Goal: Task Accomplishment & Management: Manage account settings

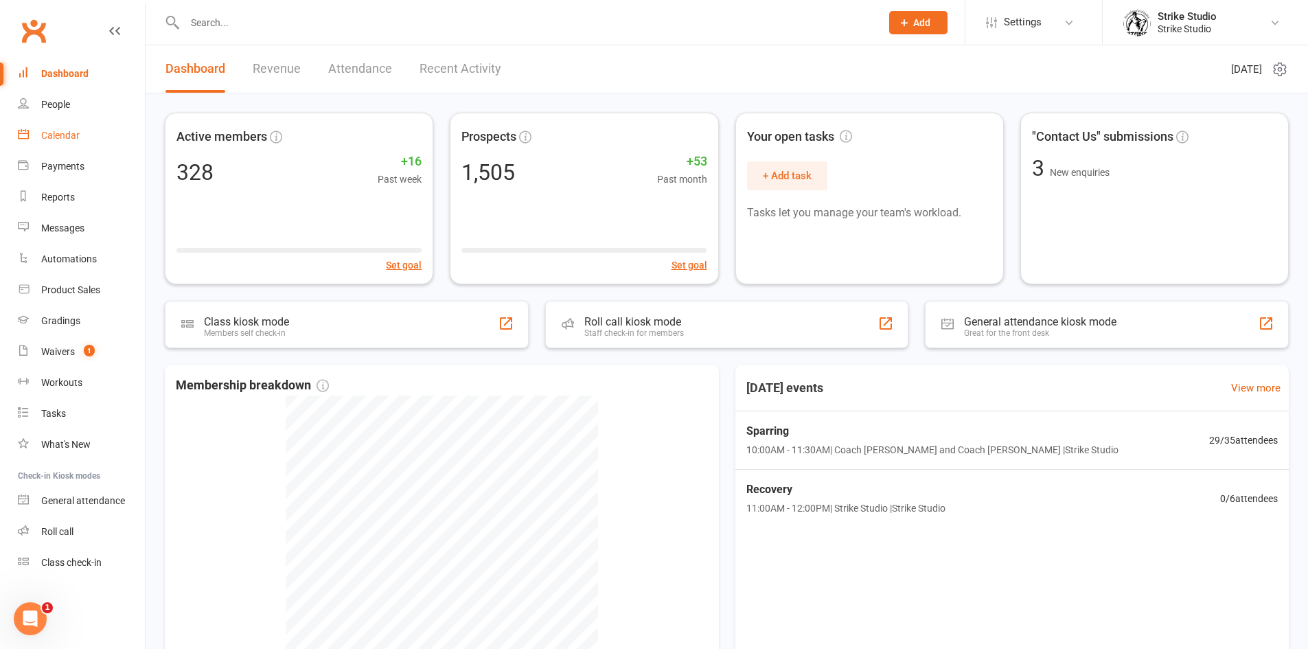
drag, startPoint x: 52, startPoint y: 127, endPoint x: 88, endPoint y: 172, distance: 57.2
click at [52, 127] on link "Calendar" at bounding box center [81, 135] width 127 height 31
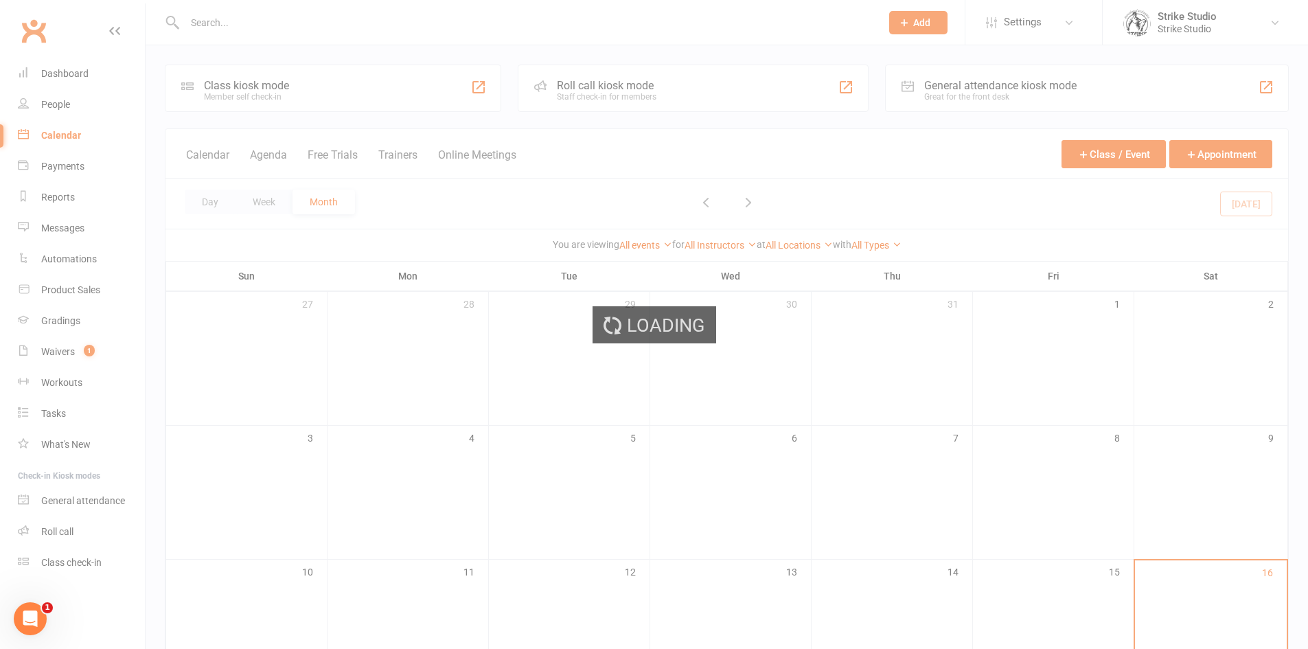
click at [76, 350] on div "Loading" at bounding box center [654, 324] width 1308 height 649
click at [66, 354] on div "Loading" at bounding box center [654, 324] width 1308 height 649
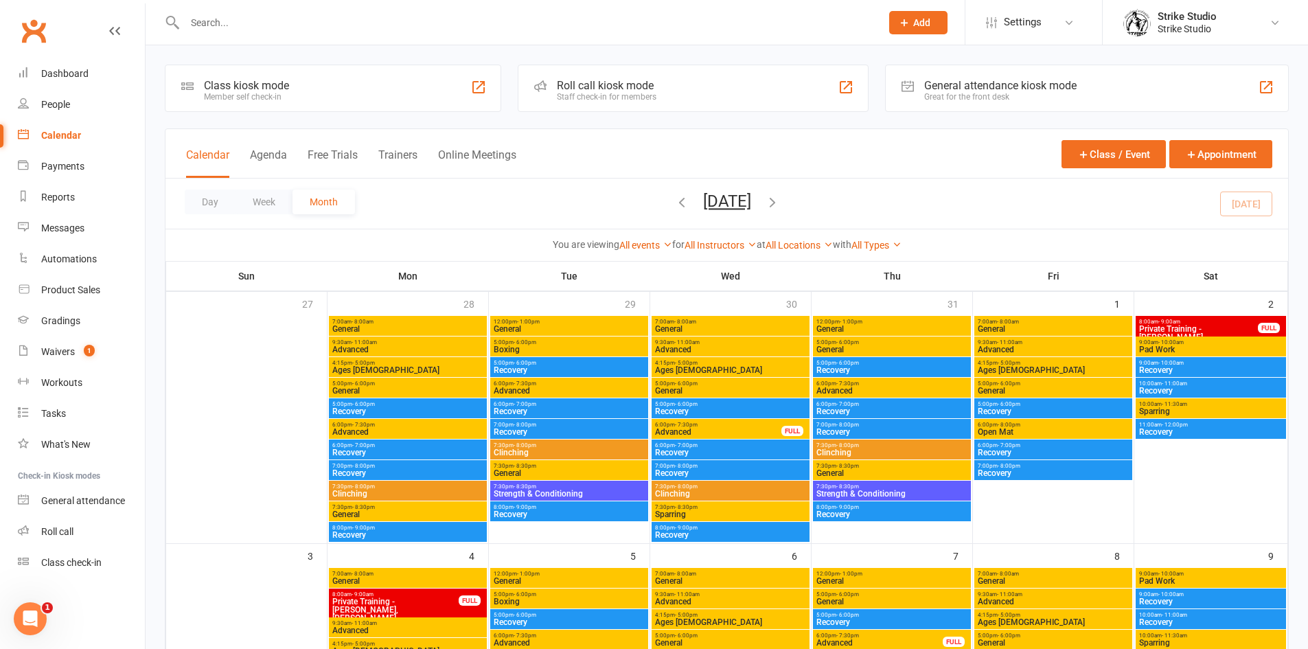
click at [81, 348] on count-badge "1" at bounding box center [86, 351] width 18 height 11
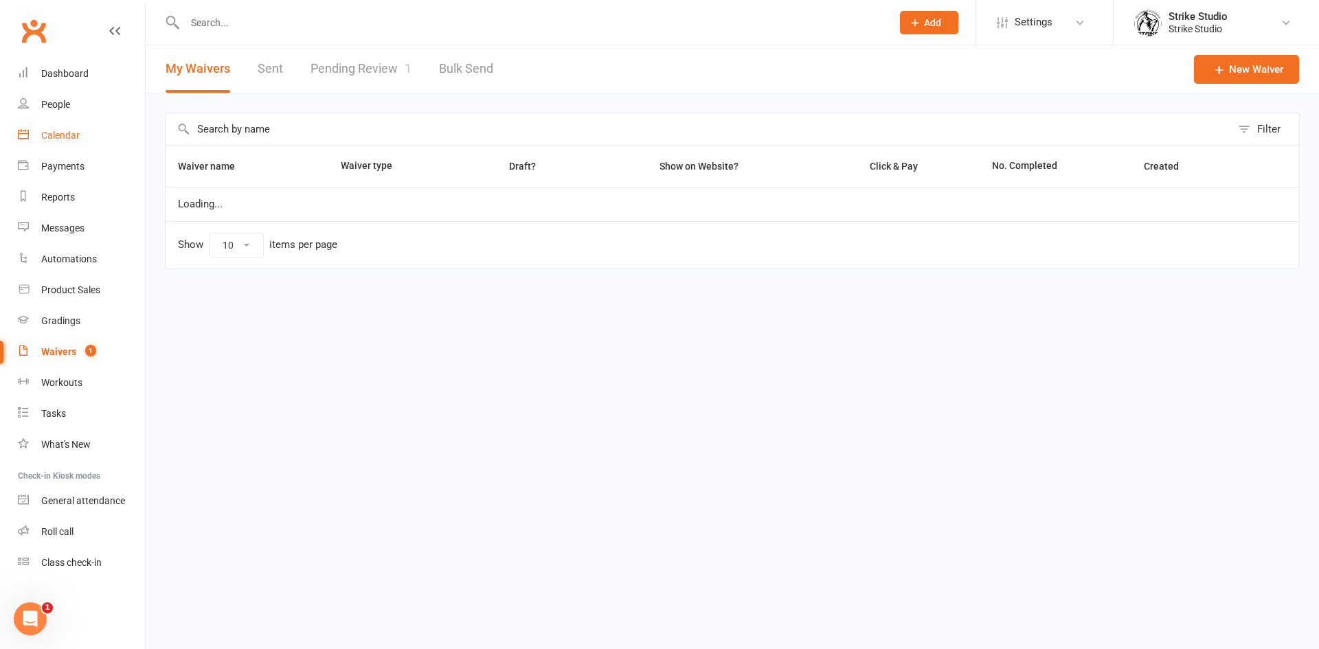
select select "100"
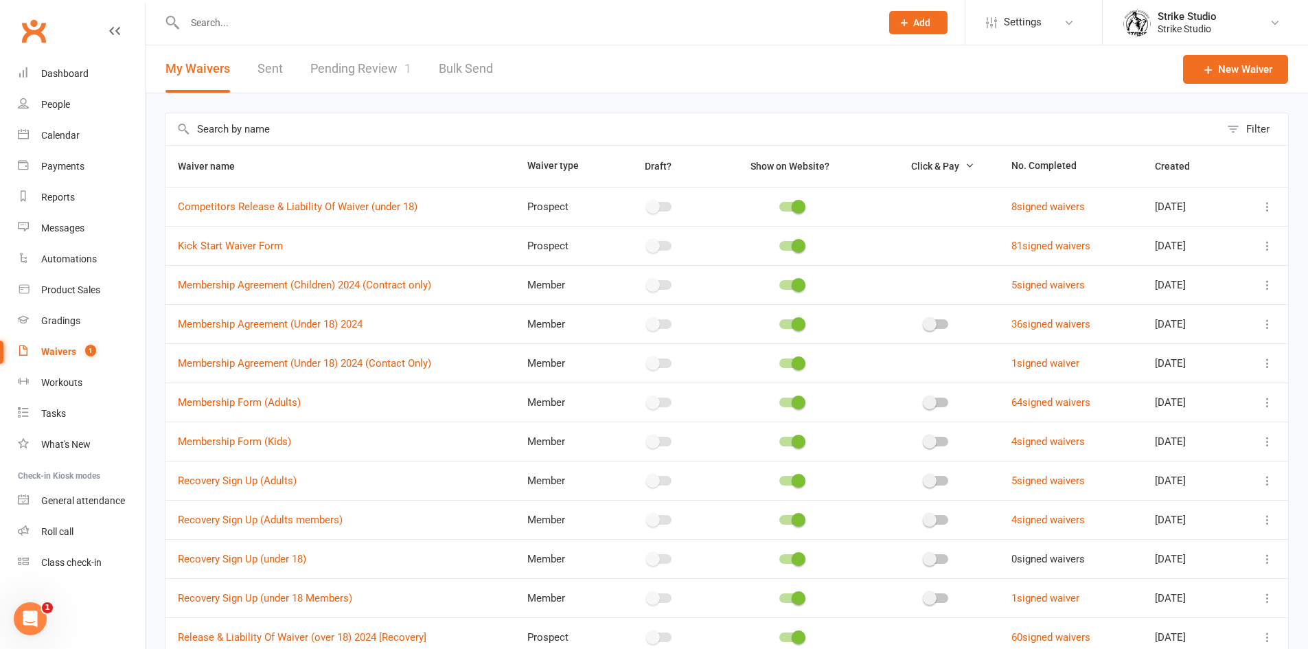
click at [387, 56] on link "Pending Review 1" at bounding box center [360, 68] width 101 height 47
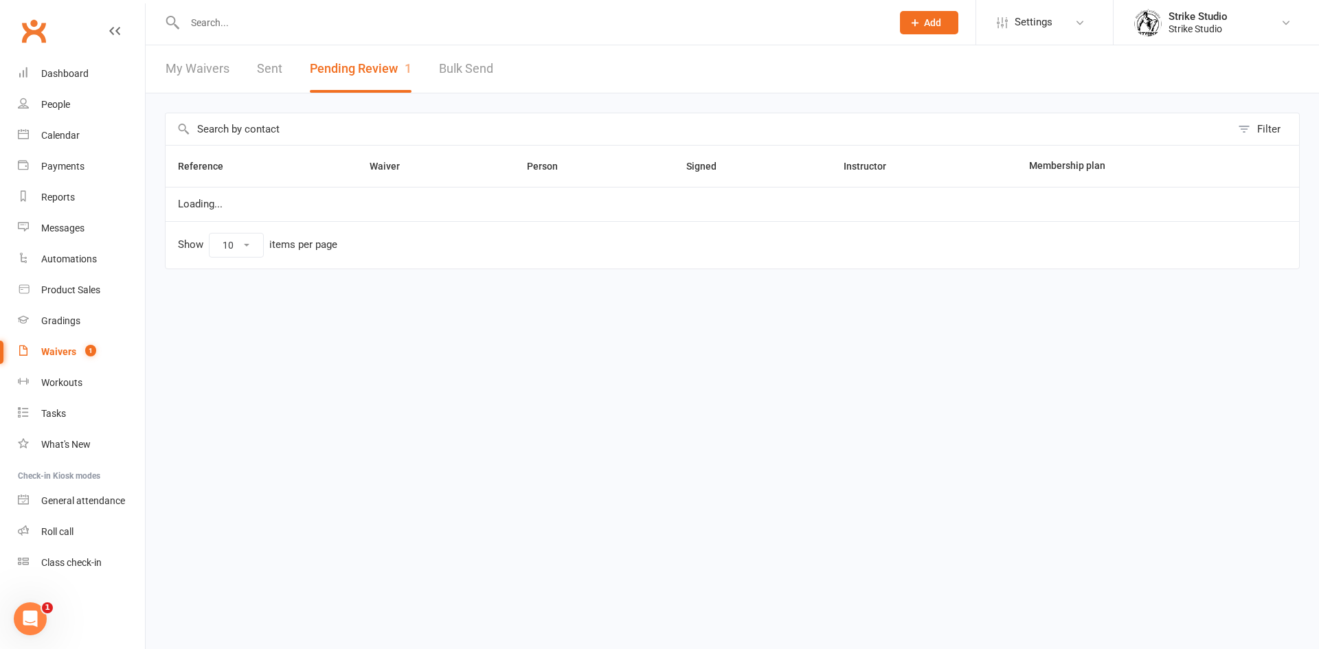
select select "100"
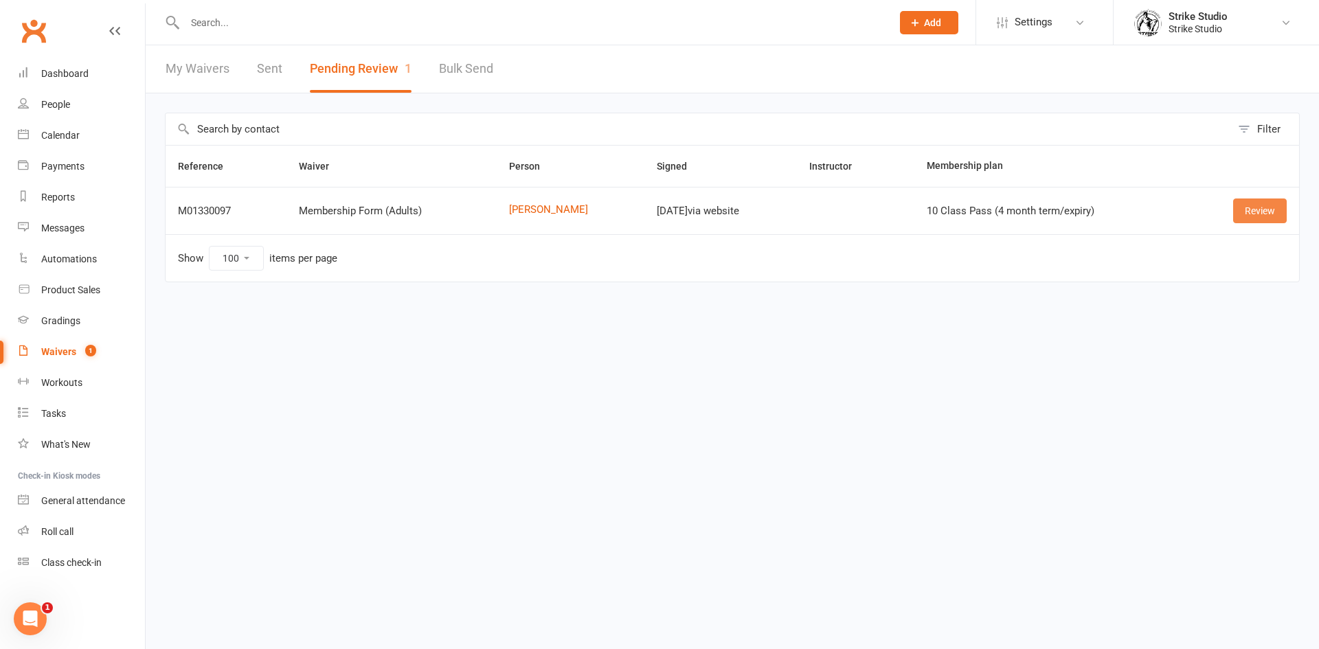
click at [1282, 205] on link "Review" at bounding box center [1260, 210] width 54 height 25
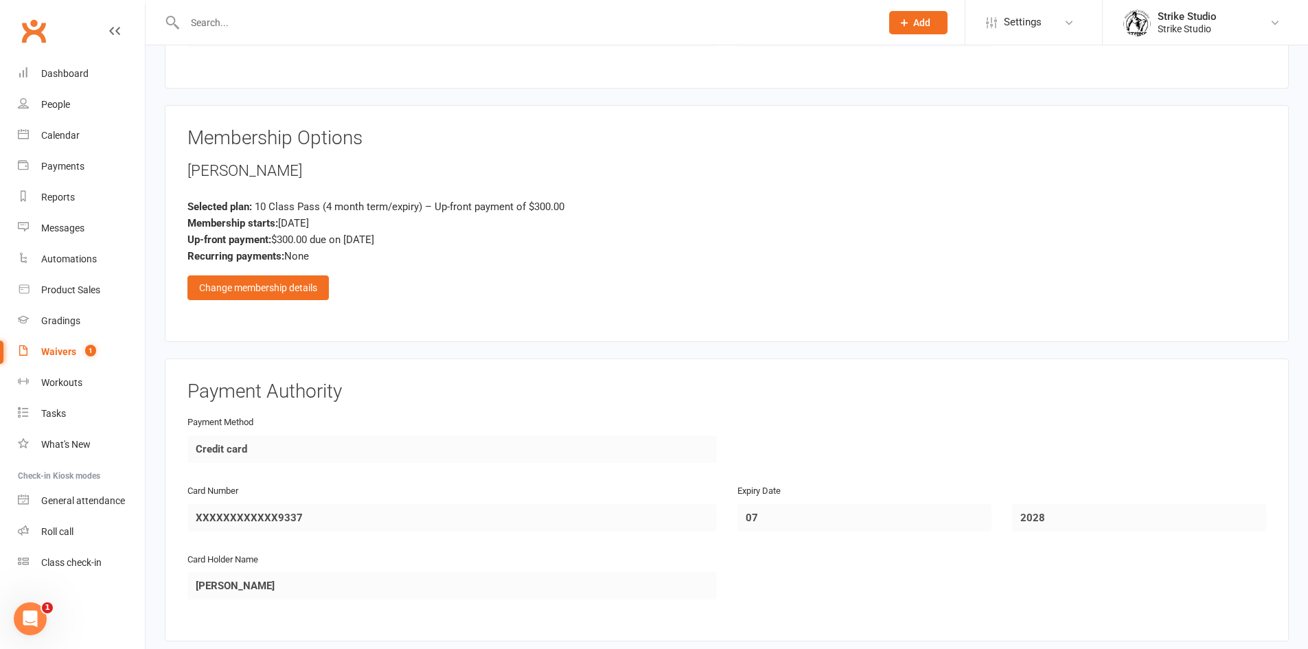
scroll to position [549, 0]
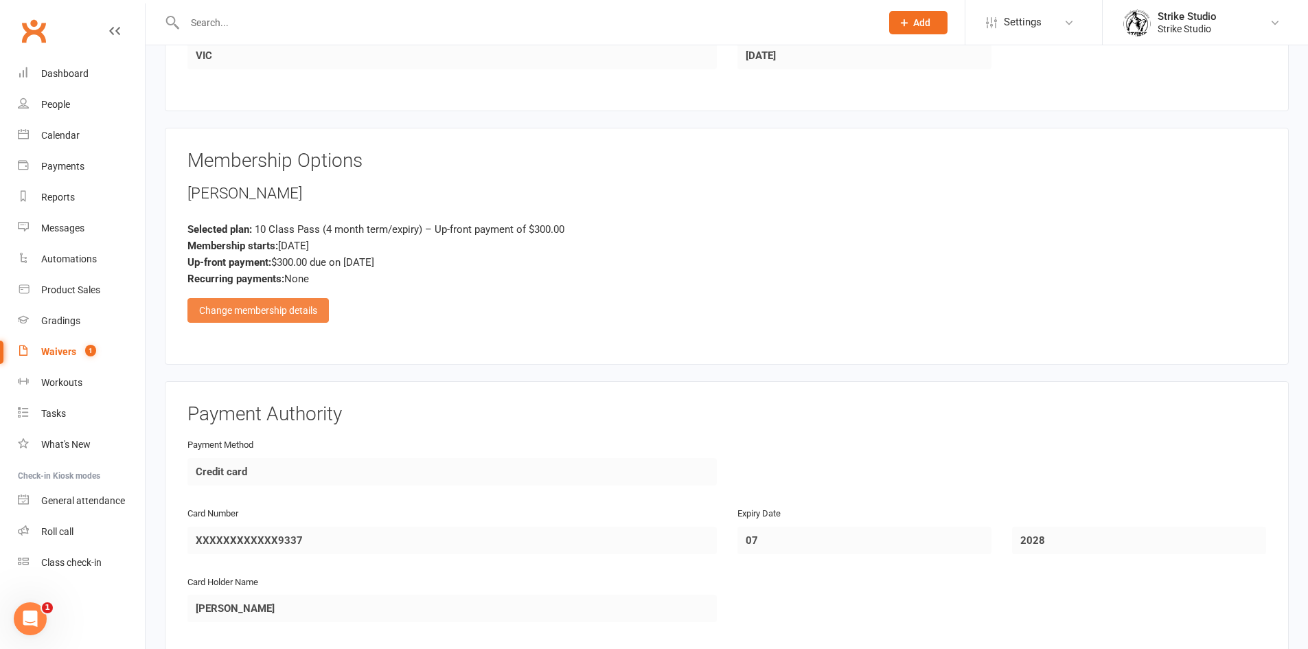
click at [287, 310] on div "Change membership details" at bounding box center [258, 310] width 141 height 25
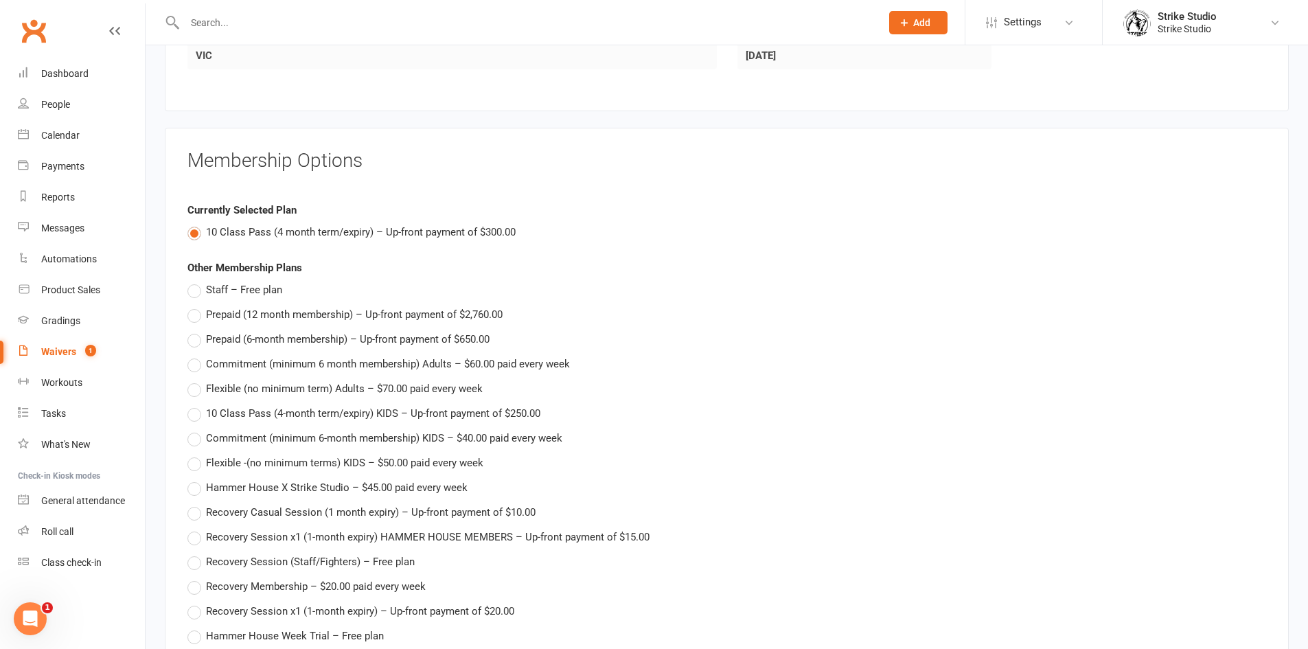
scroll to position [962, 0]
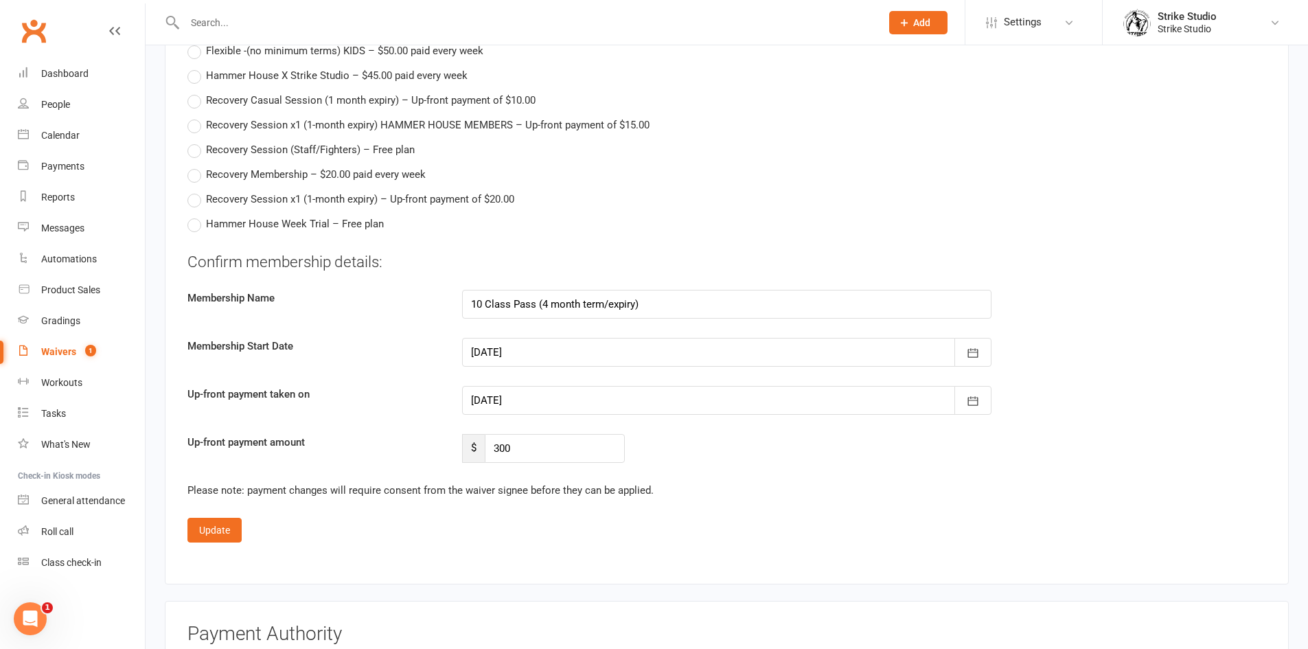
click at [641, 350] on div at bounding box center [727, 352] width 530 height 29
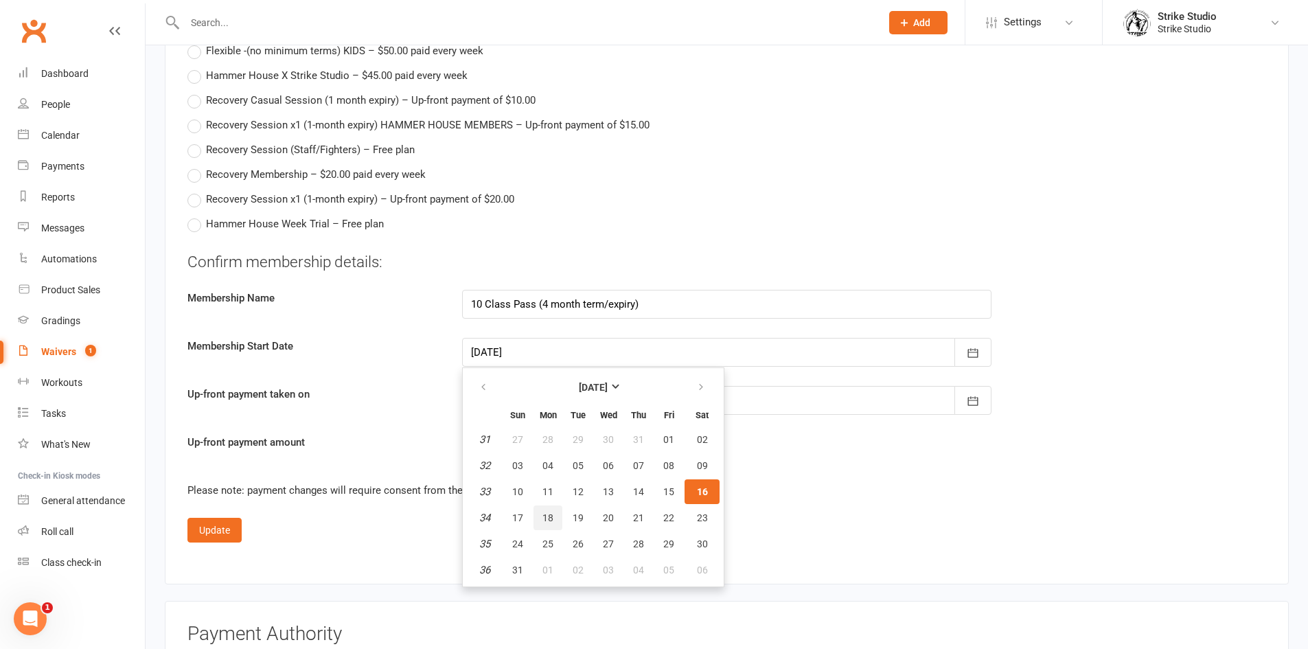
click at [545, 516] on span "18" at bounding box center [548, 517] width 11 height 11
type input "18 Aug 2025"
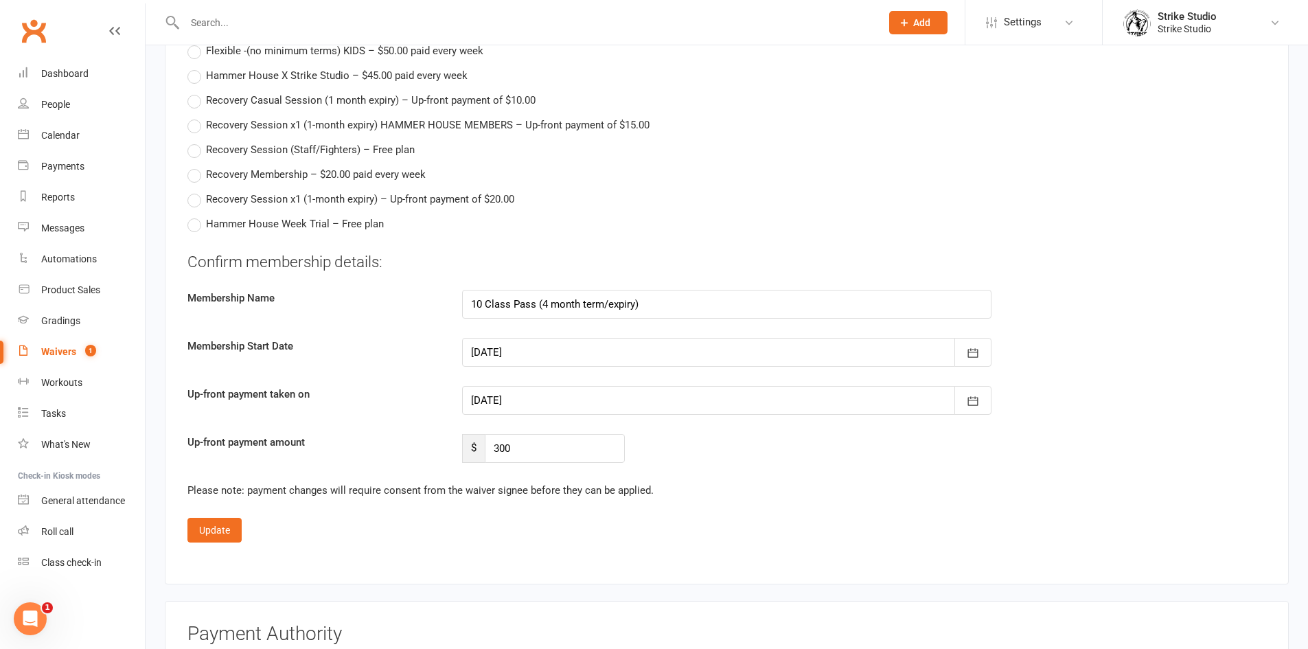
type input "18 Aug 2025"
drag, startPoint x: 233, startPoint y: 526, endPoint x: 243, endPoint y: 523, distance: 10.9
click at [233, 525] on button "Update" at bounding box center [215, 530] width 54 height 25
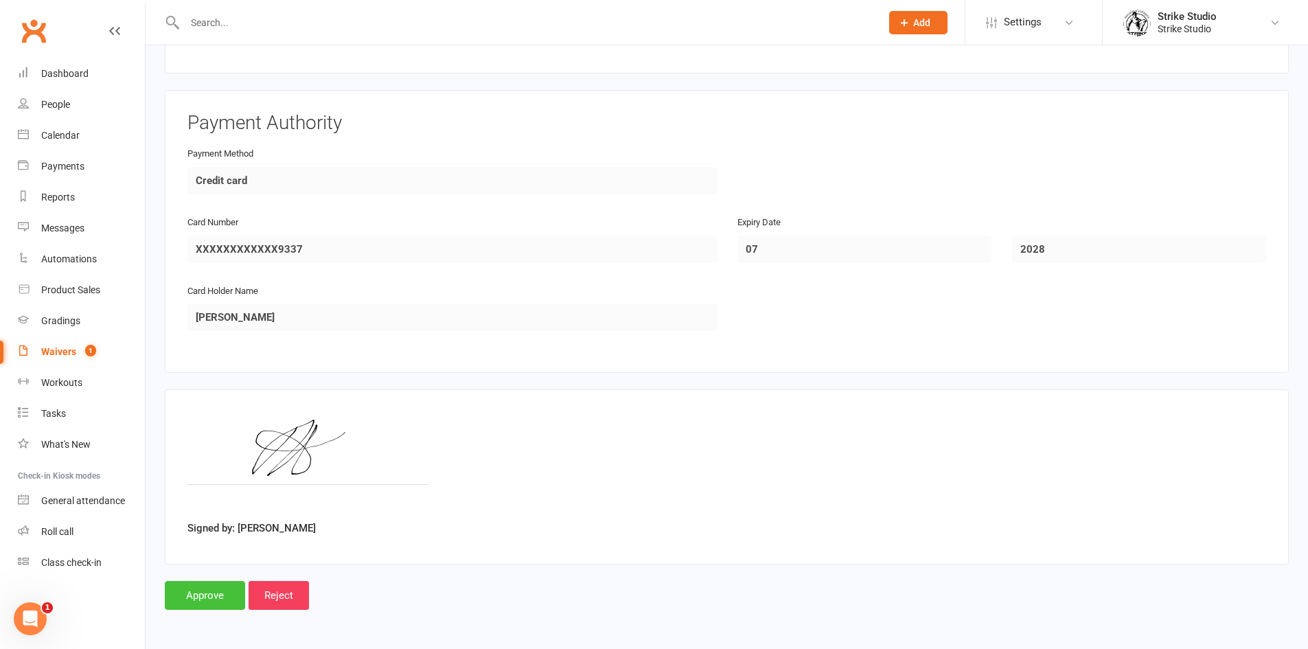
click at [207, 596] on input "Approve" at bounding box center [205, 595] width 80 height 29
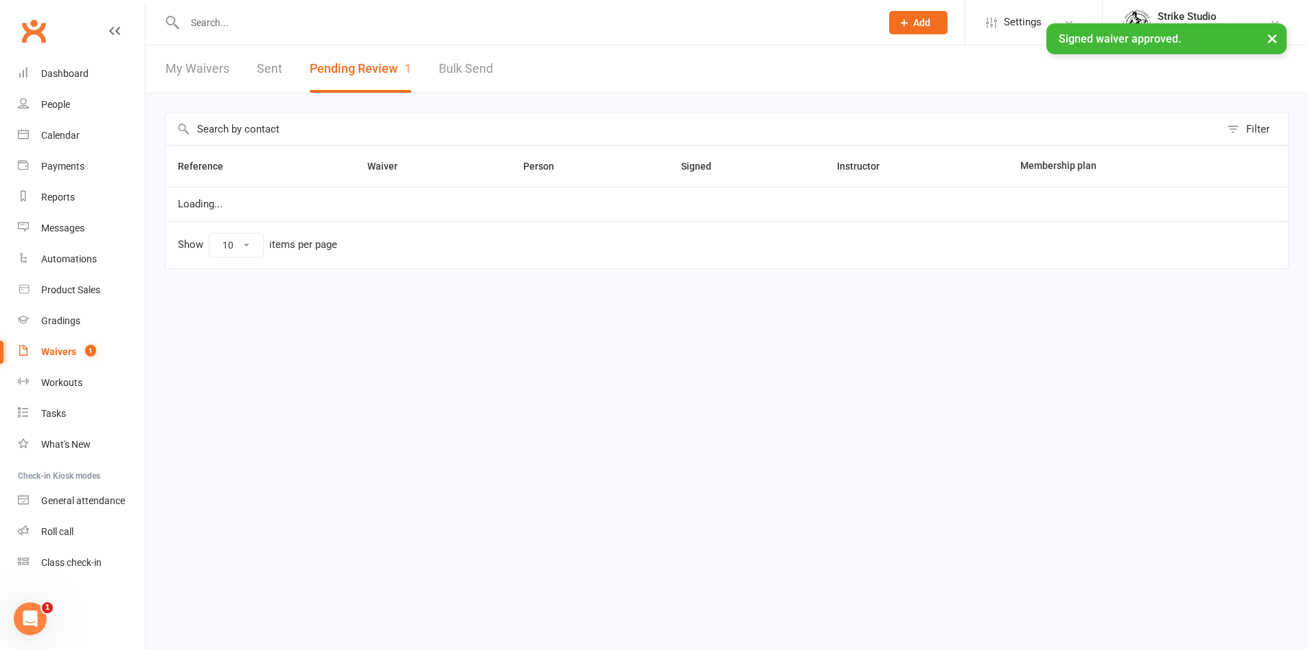
select select "100"
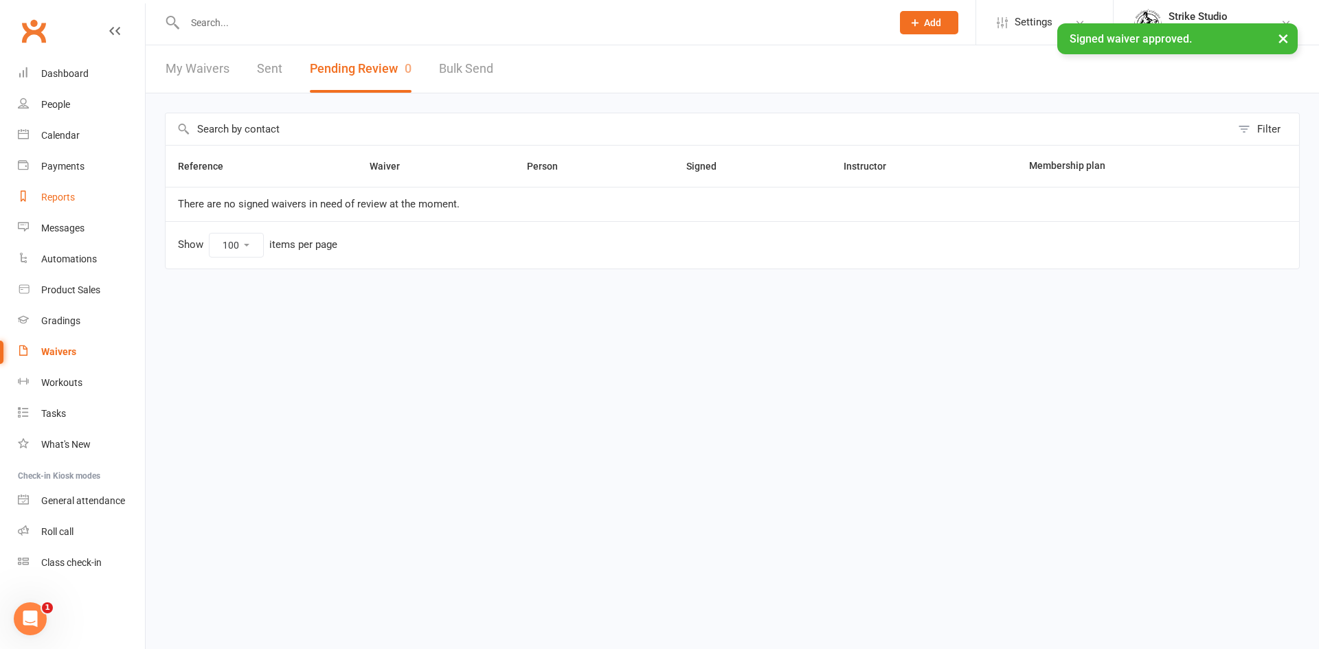
click at [79, 194] on link "Reports" at bounding box center [81, 197] width 127 height 31
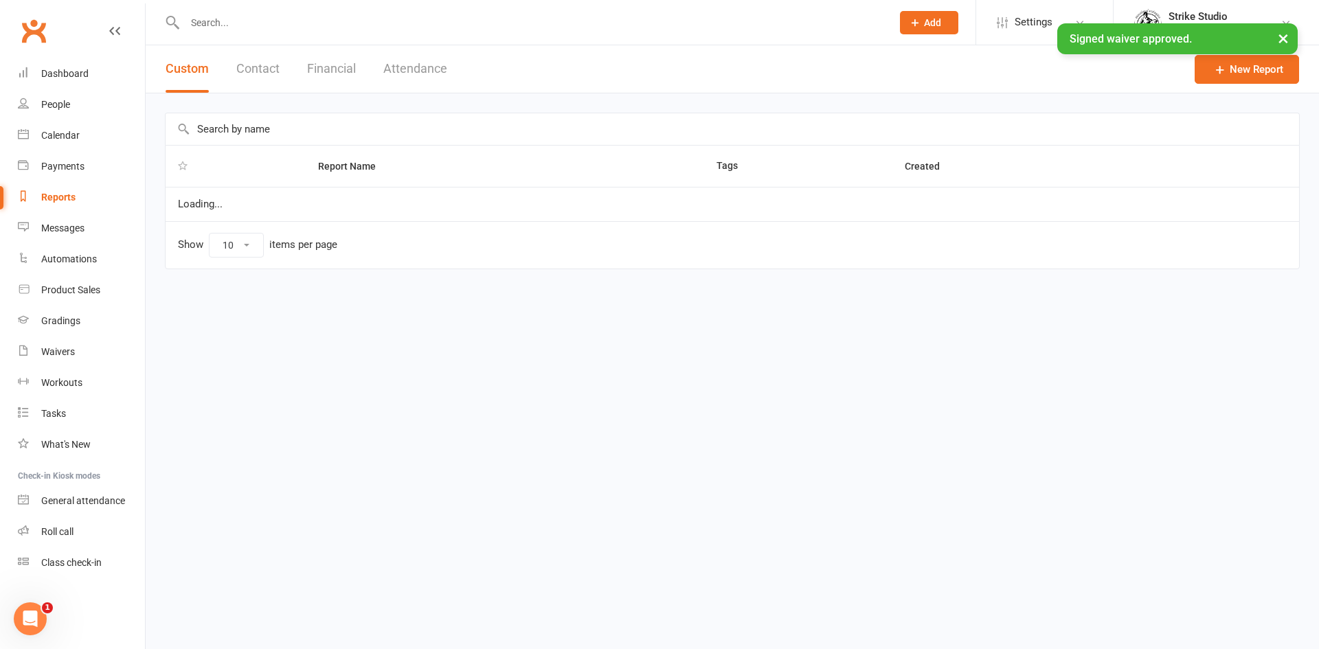
select select "100"
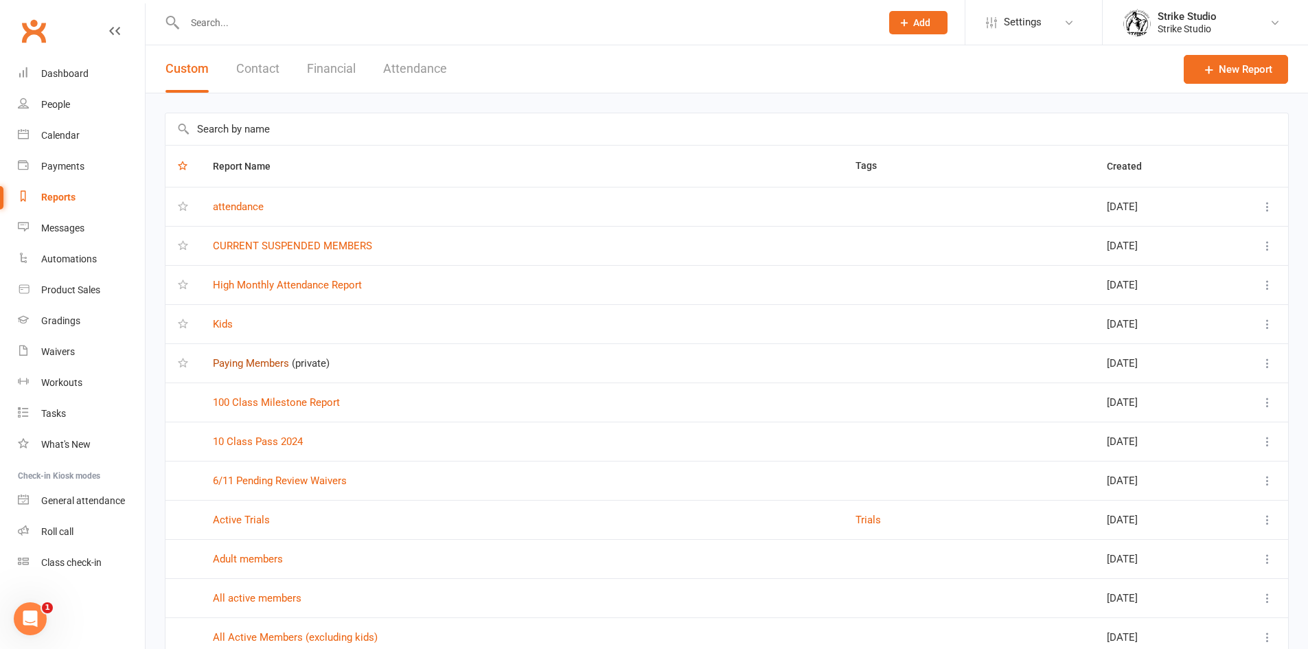
click at [270, 369] on link "Paying Members" at bounding box center [251, 363] width 76 height 12
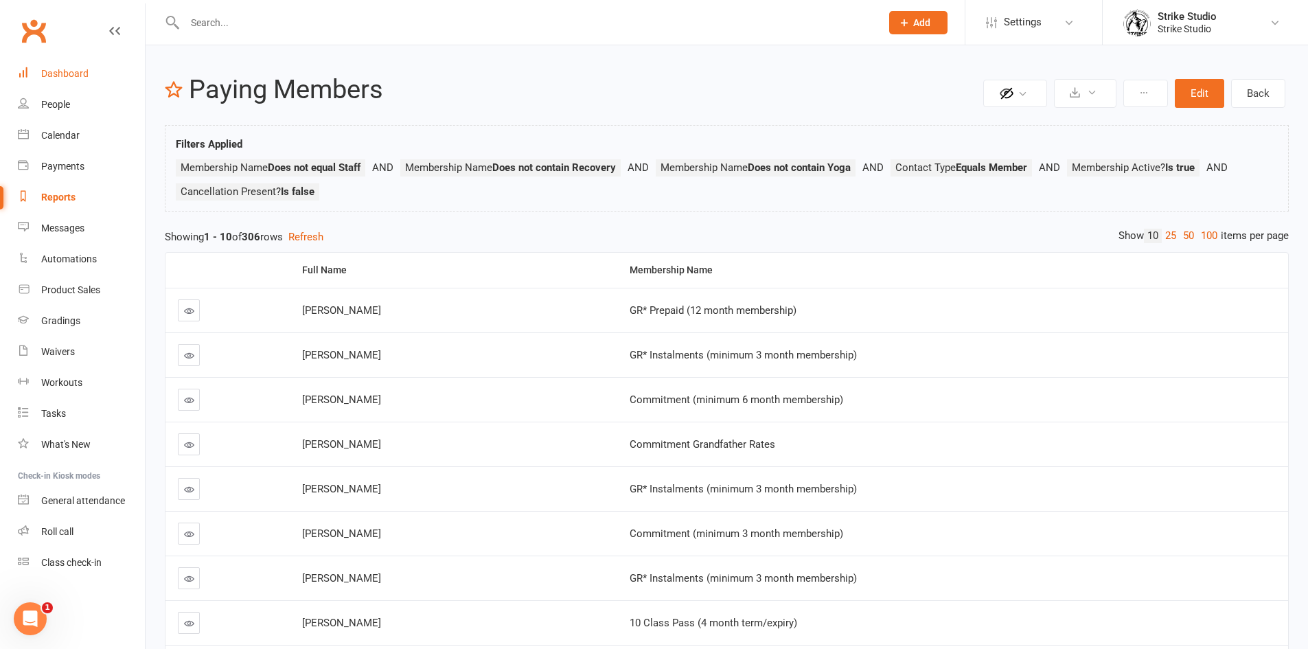
click at [83, 80] on link "Dashboard" at bounding box center [81, 73] width 127 height 31
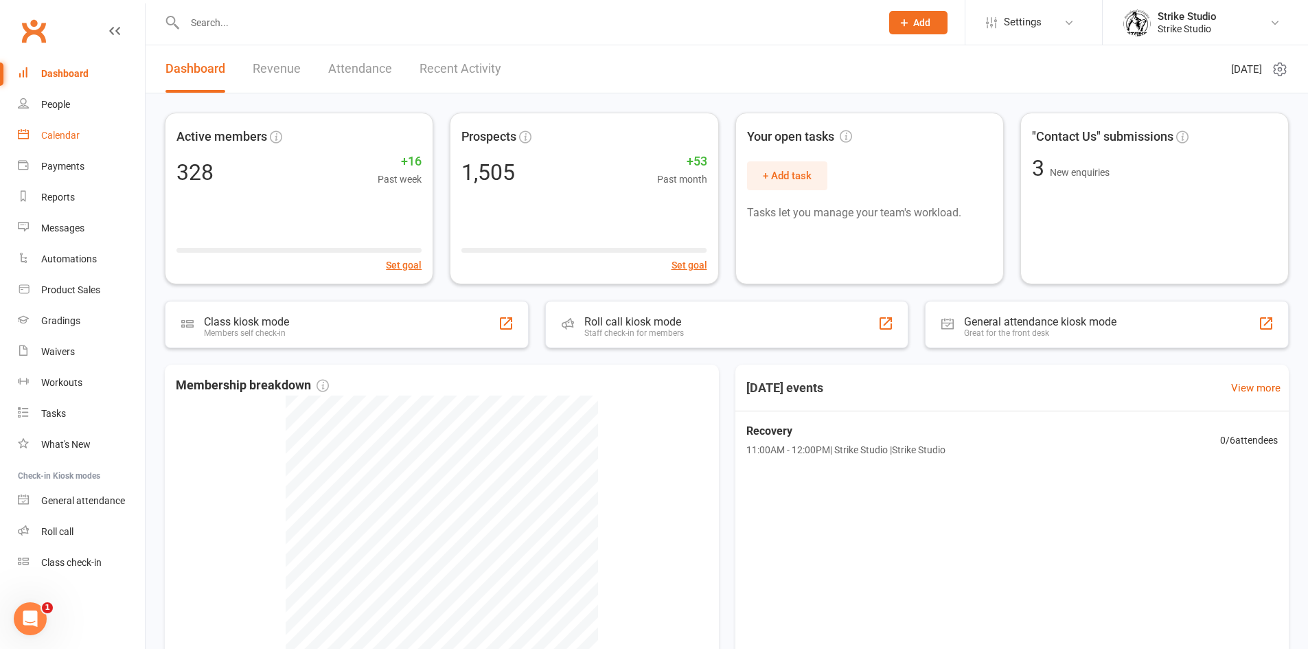
click at [91, 140] on link "Calendar" at bounding box center [81, 135] width 127 height 31
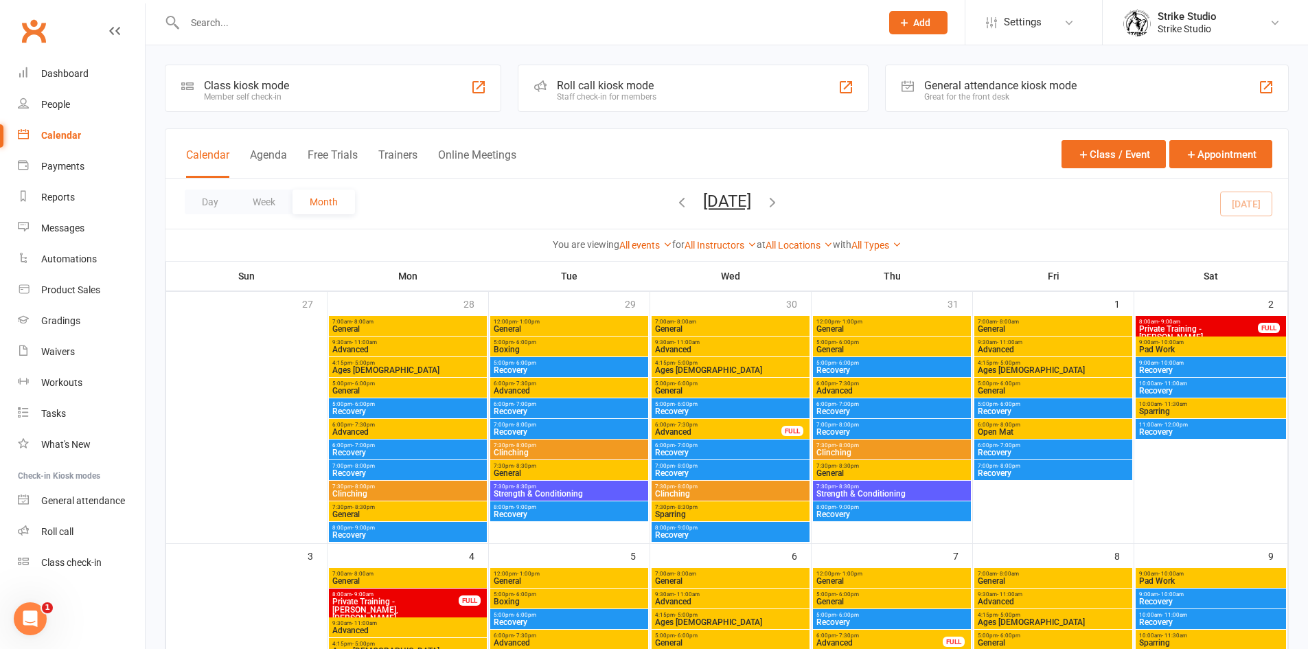
click at [354, 27] on input "text" at bounding box center [526, 22] width 691 height 19
click at [270, 30] on input "text" at bounding box center [526, 22] width 691 height 19
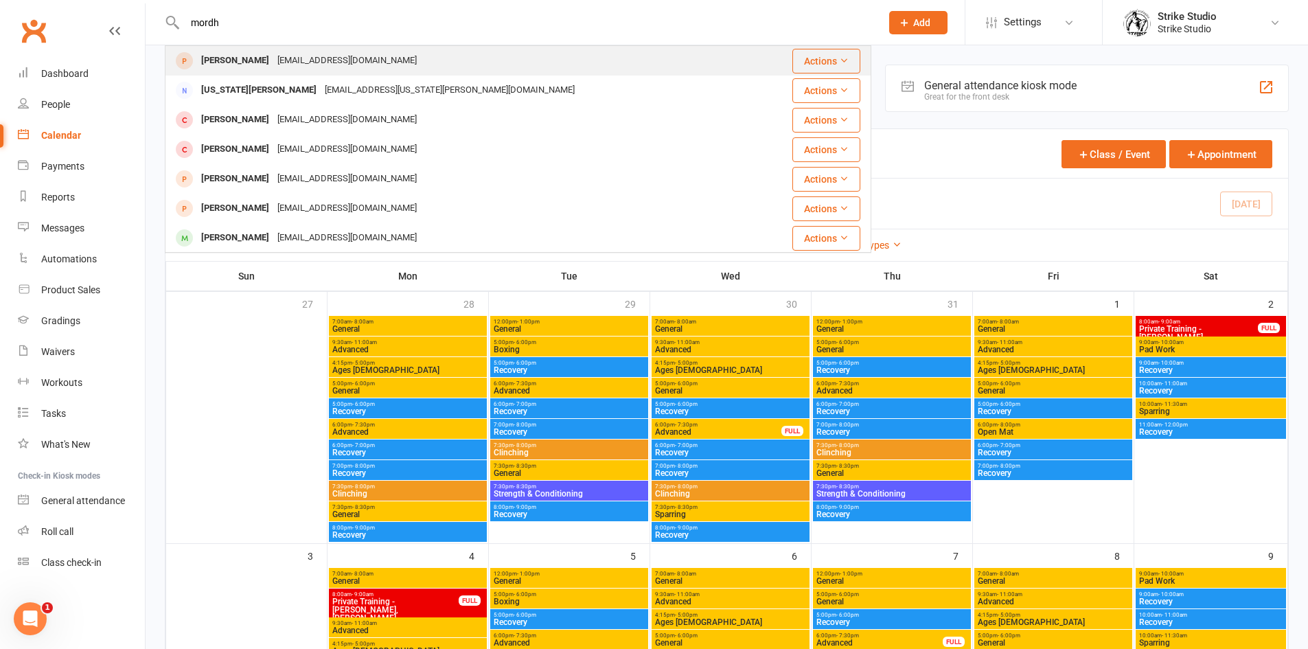
type input "mordh"
click at [276, 53] on div "janamordhah@gmail.com" at bounding box center [347, 61] width 148 height 20
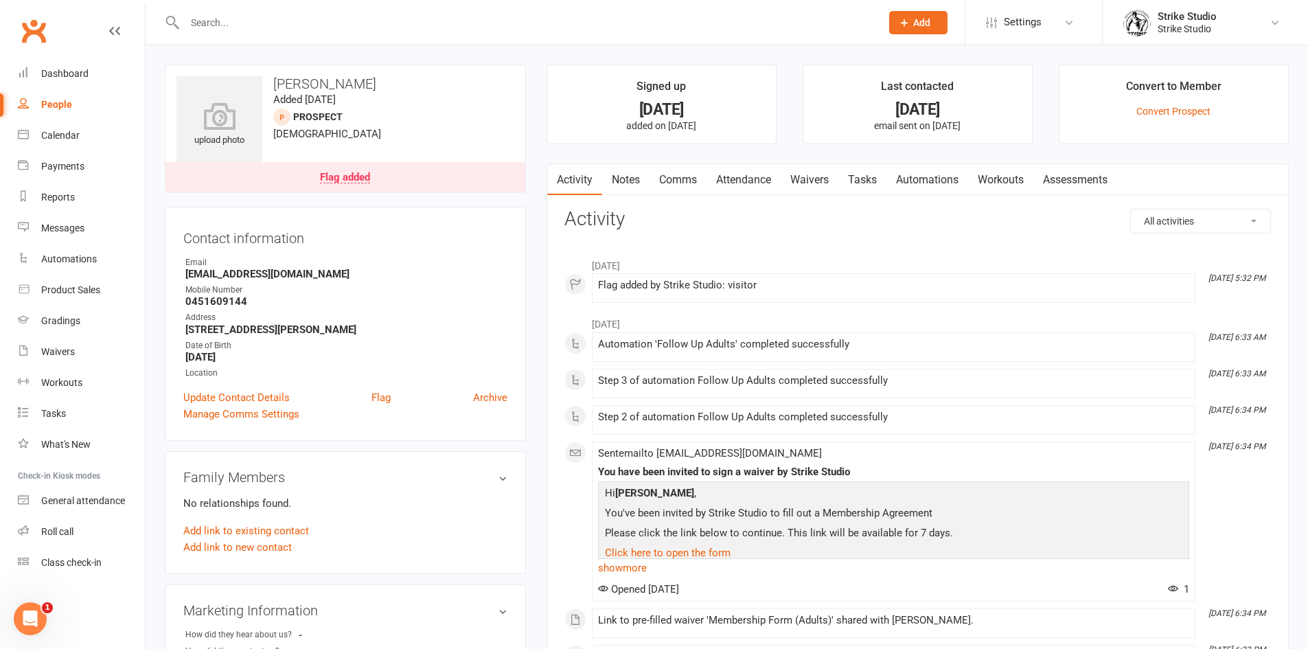
click at [766, 188] on link "Attendance" at bounding box center [744, 180] width 74 height 32
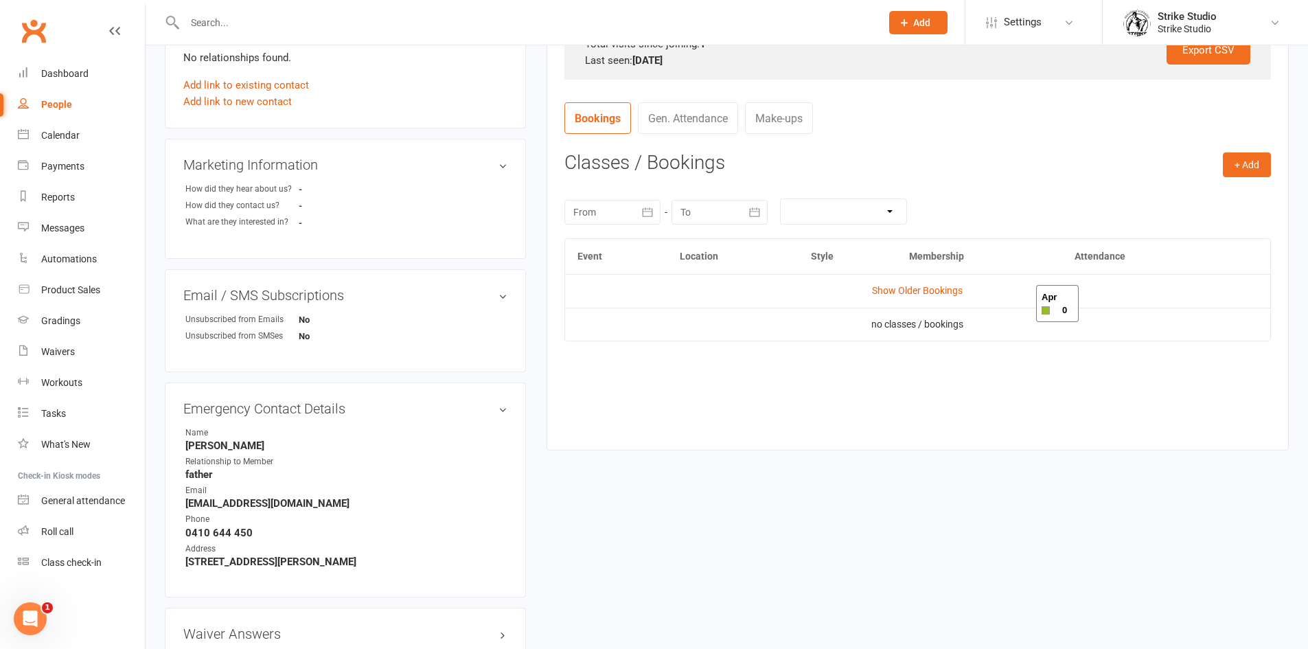
scroll to position [549, 0]
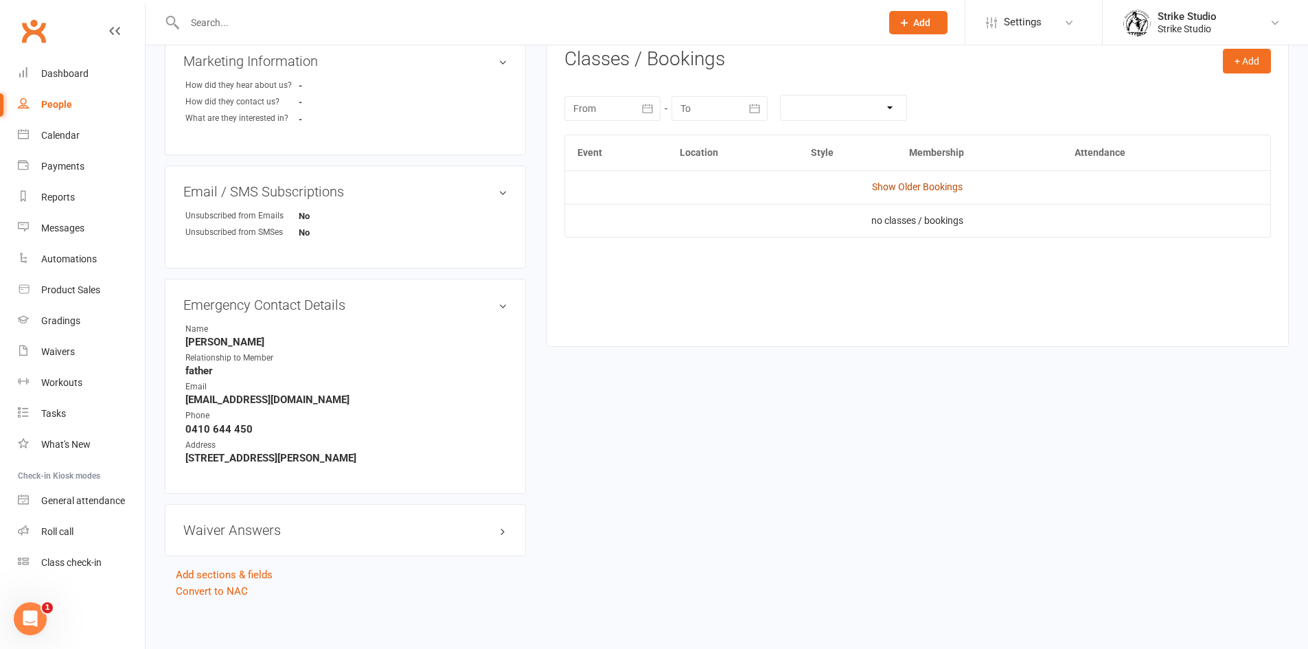
click at [957, 191] on link "Show Older Bookings" at bounding box center [917, 186] width 91 height 11
click at [951, 317] on div "Event Location Style Membership Attendance Hide Older Bookings Private Training…" at bounding box center [918, 237] width 707 height 205
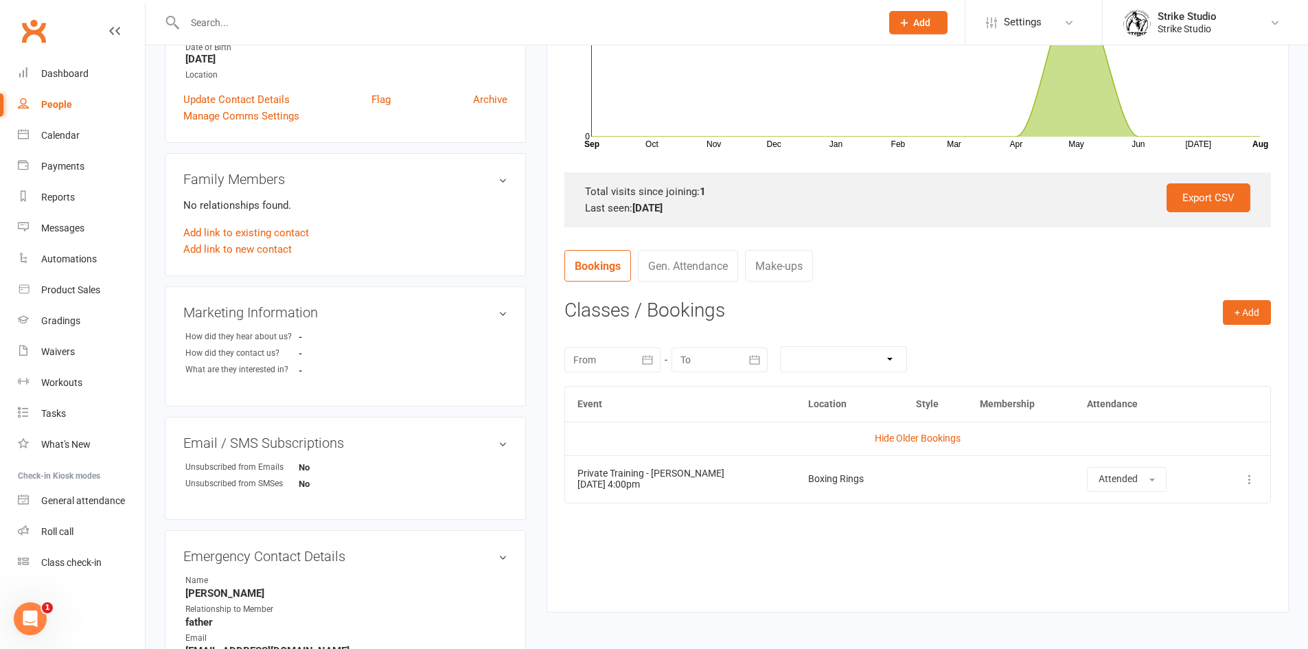
scroll to position [275, 0]
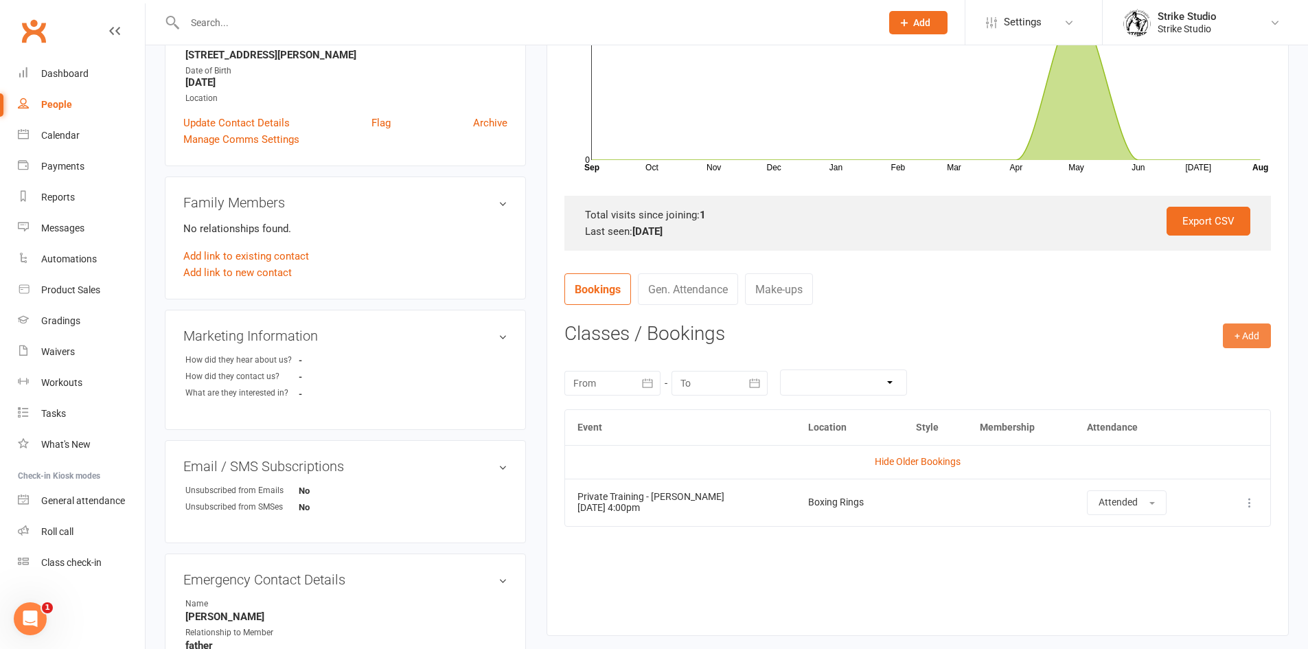
click at [1236, 330] on button "+ Add" at bounding box center [1247, 335] width 48 height 25
click at [1246, 371] on link "Book Event" at bounding box center [1203, 366] width 136 height 27
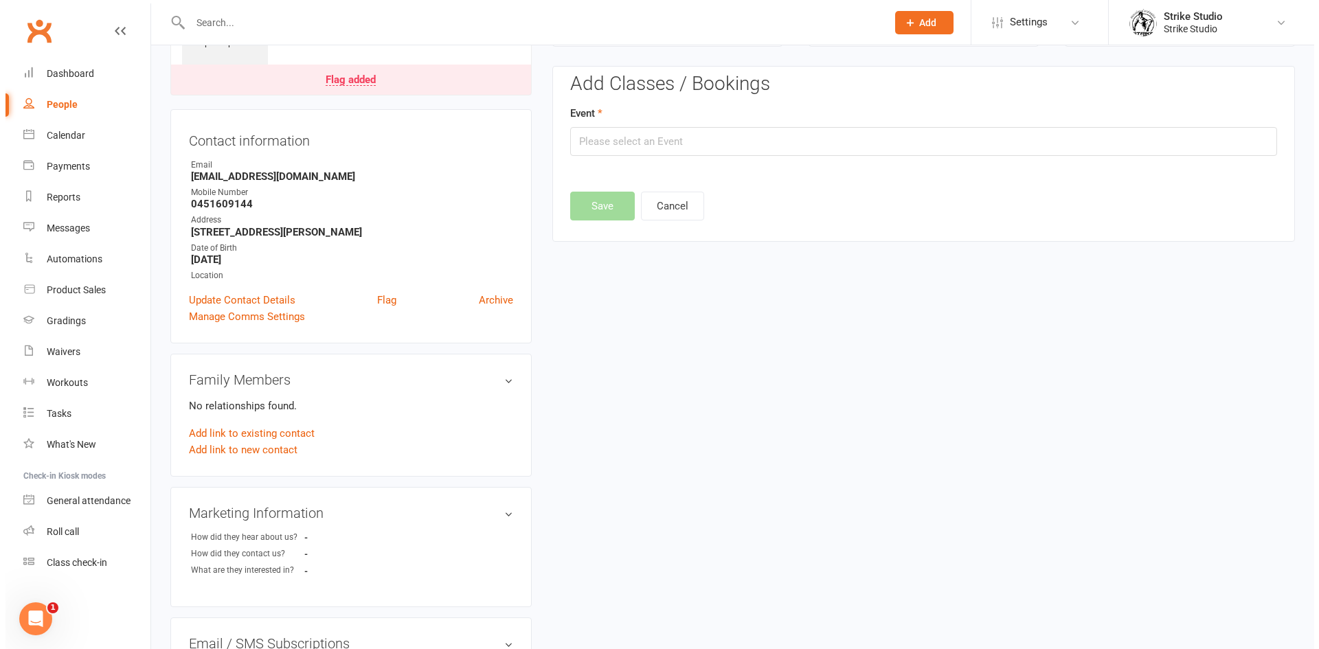
scroll to position [95, 0]
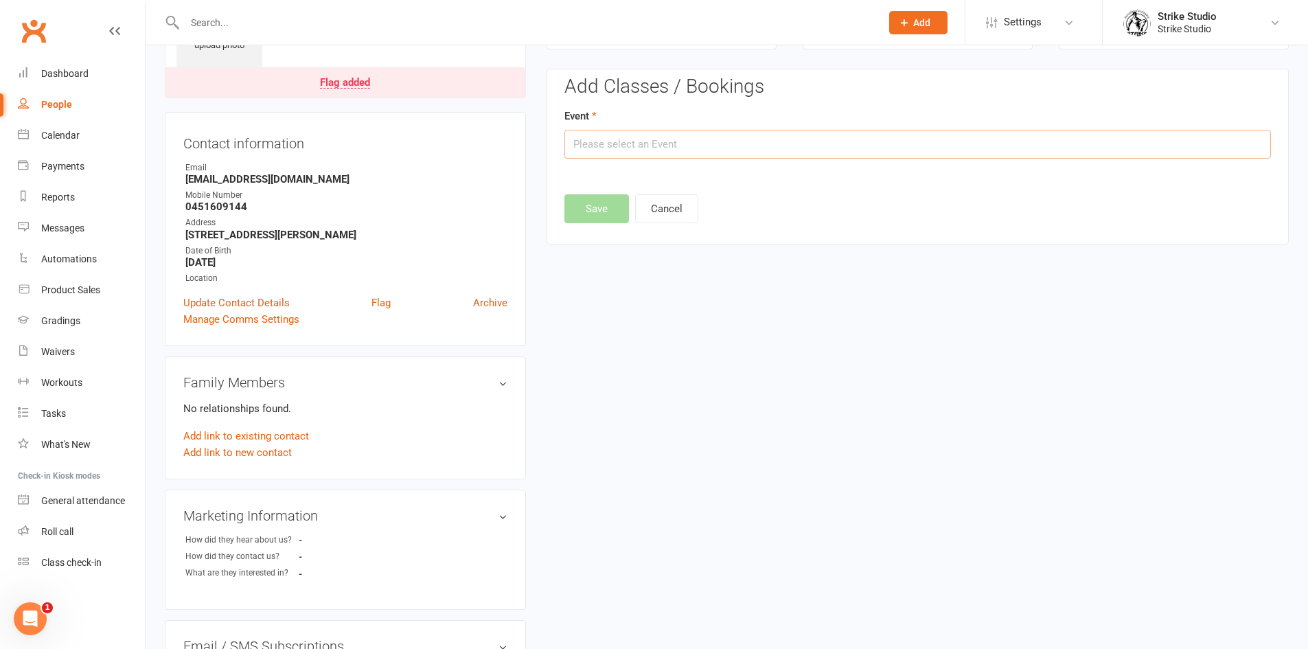
click at [945, 145] on input "text" at bounding box center [918, 144] width 707 height 29
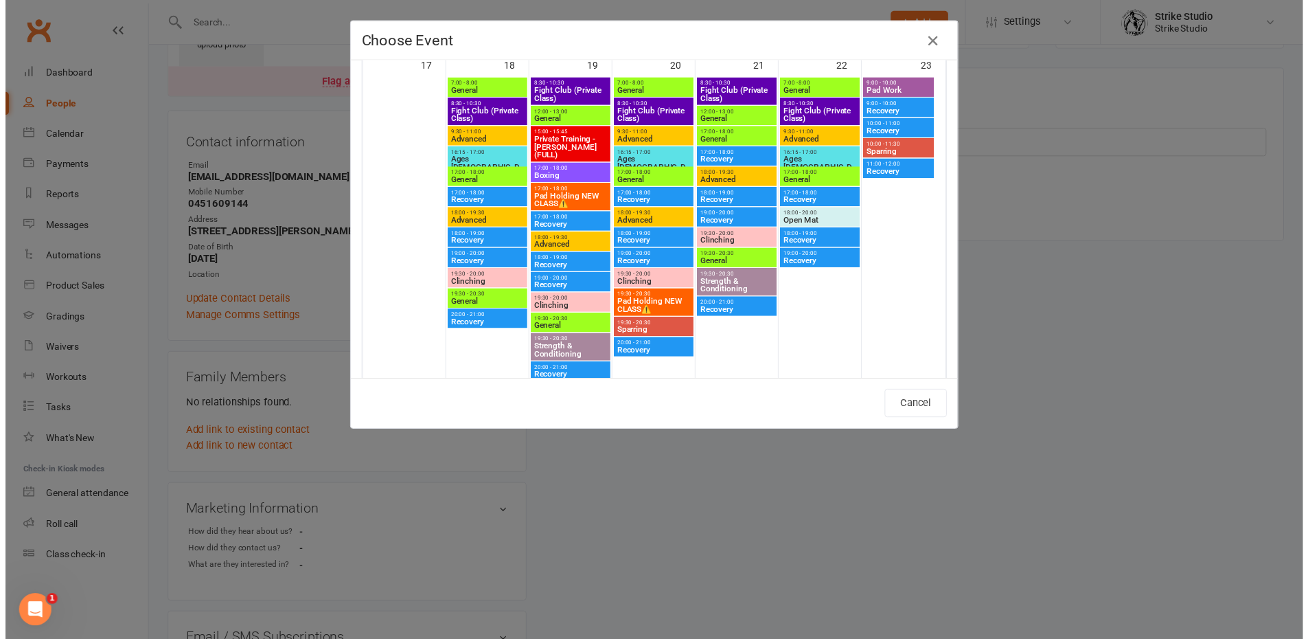
scroll to position [893, 0]
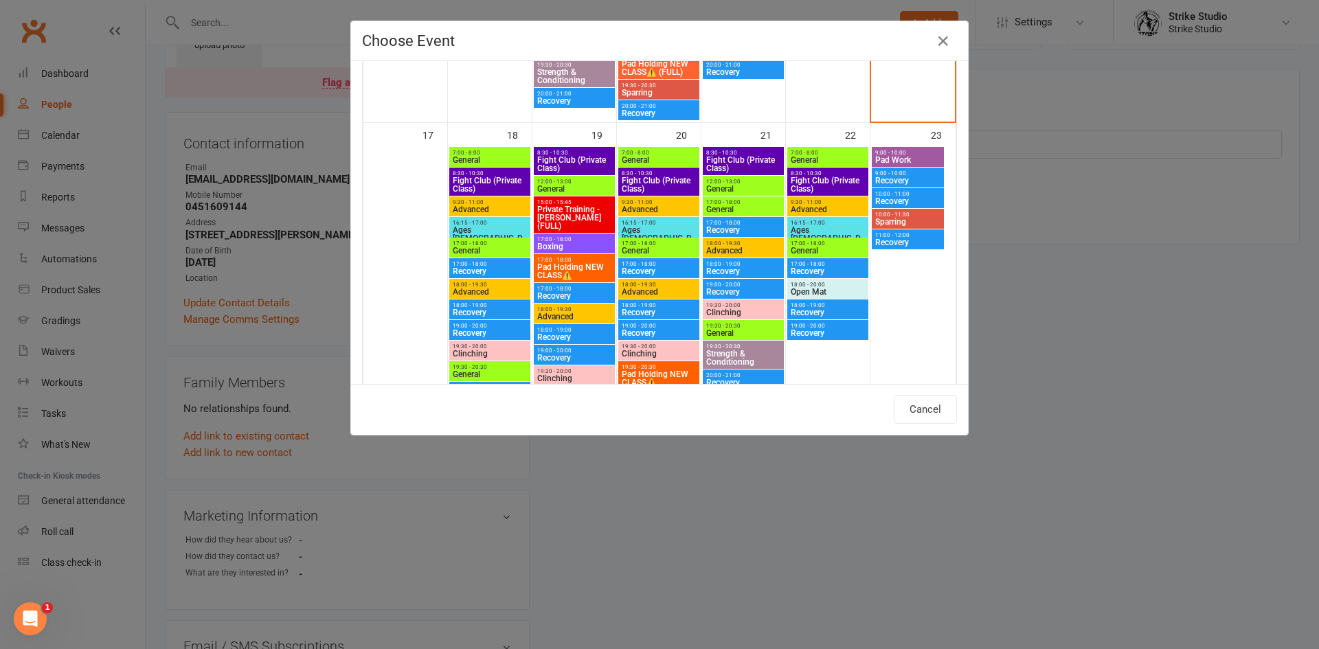
click at [657, 248] on span "General" at bounding box center [659, 251] width 76 height 8
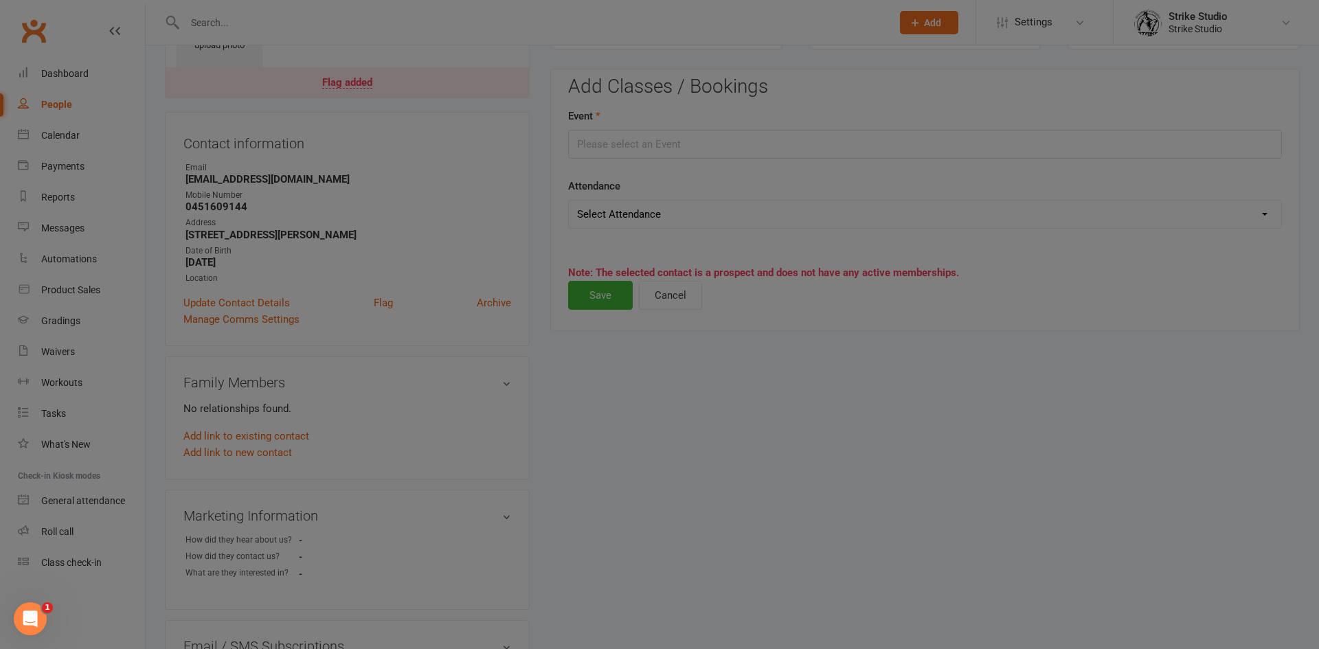
type input "General - Aug 20, 2025 5:00:00 PM"
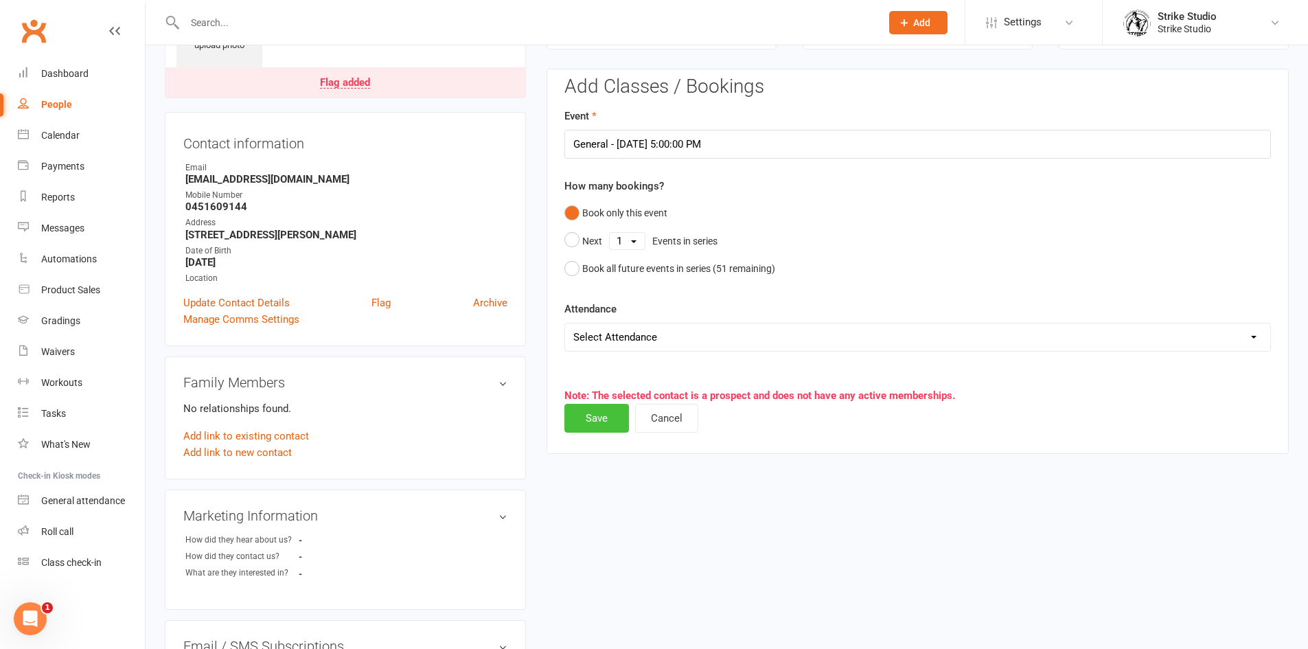
click at [602, 416] on button "Save" at bounding box center [597, 418] width 65 height 29
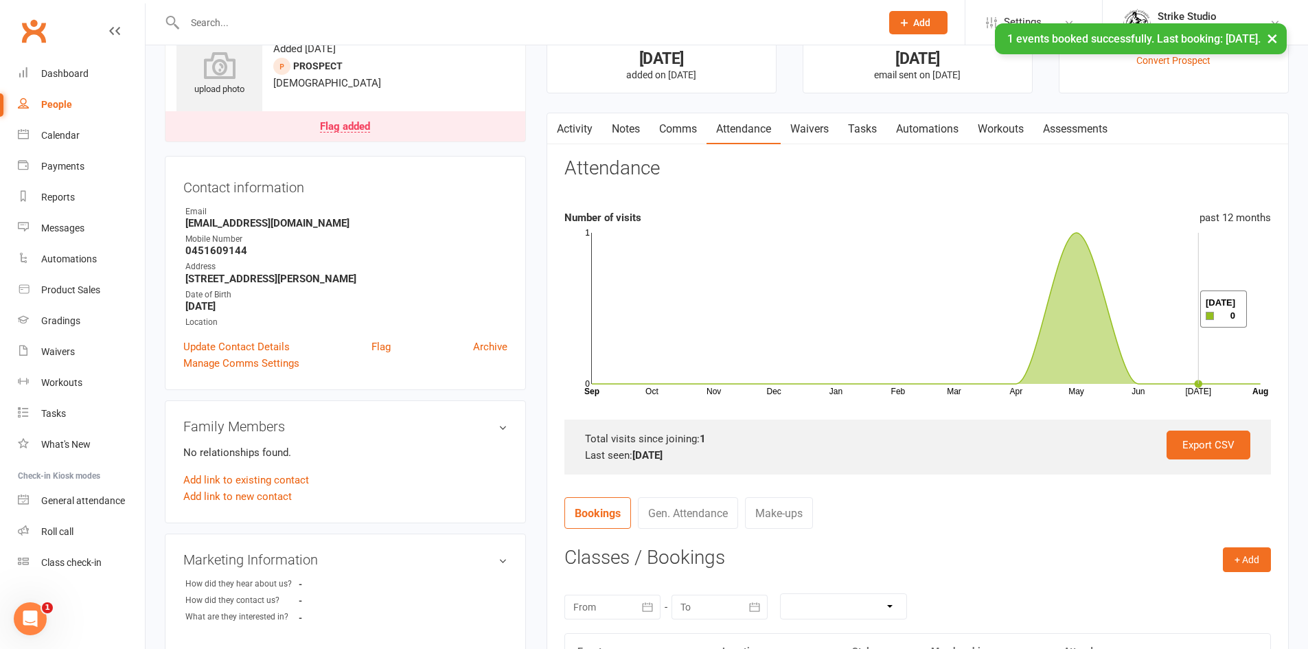
scroll to position [0, 0]
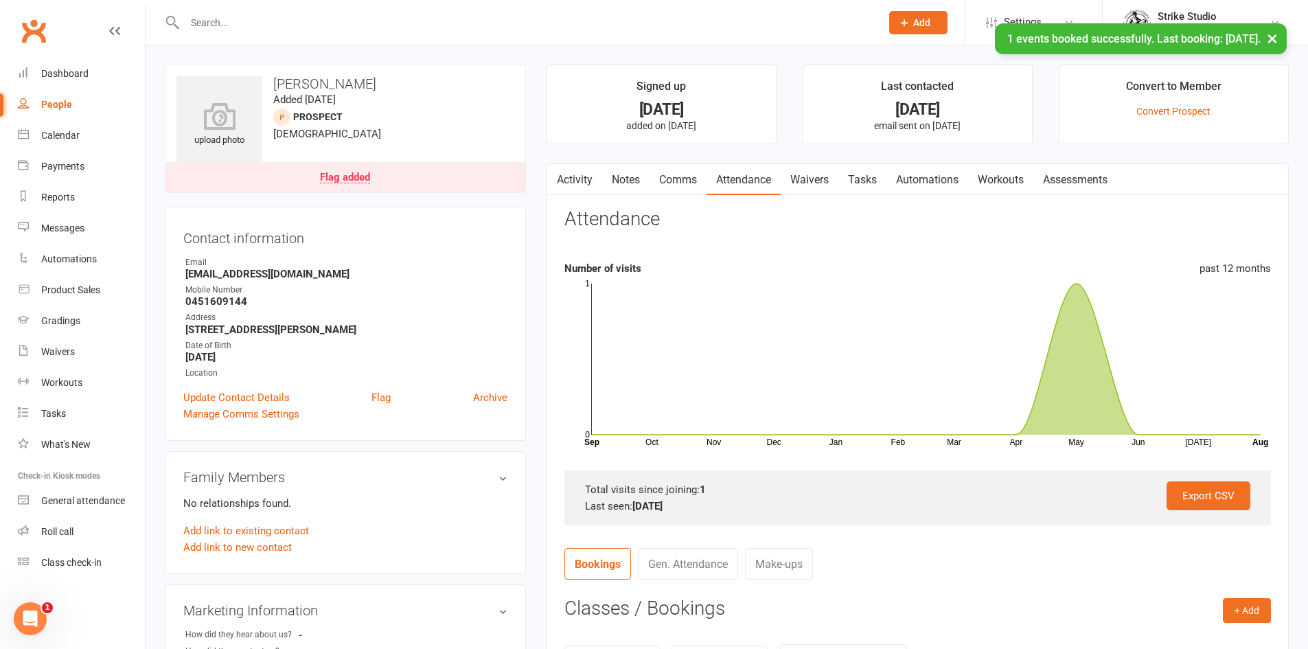
click at [825, 180] on link "Waivers" at bounding box center [810, 180] width 58 height 32
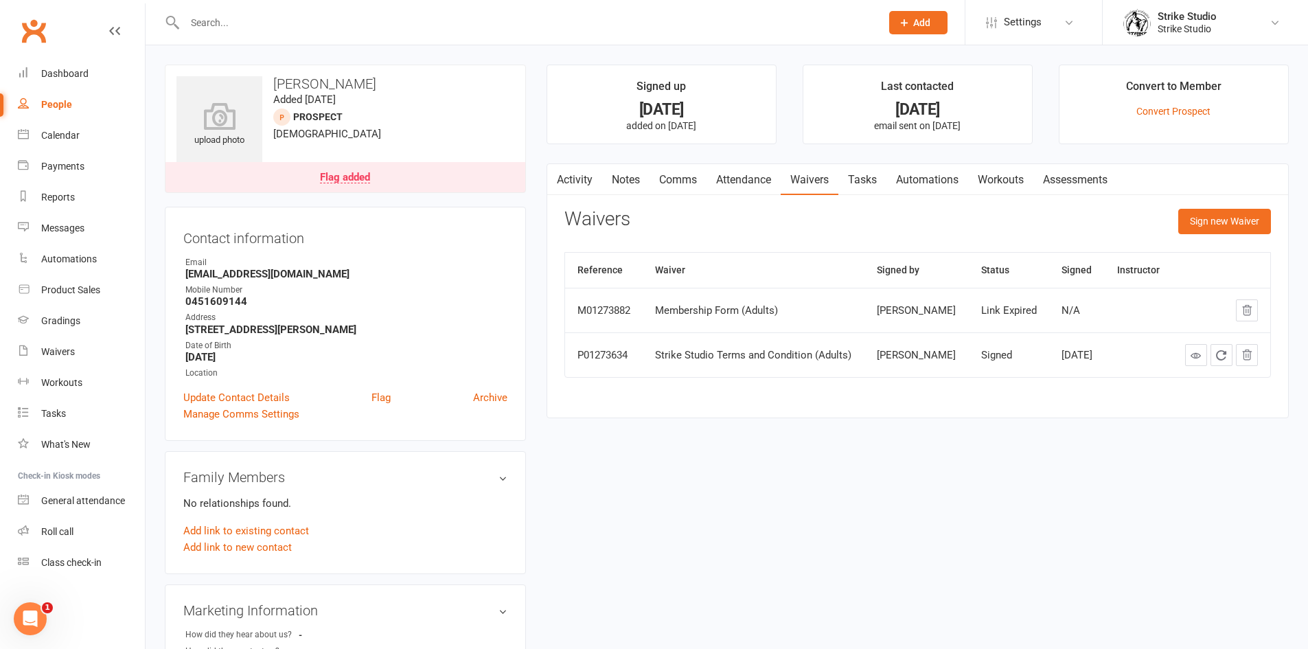
click at [932, 179] on link "Automations" at bounding box center [928, 180] width 82 height 32
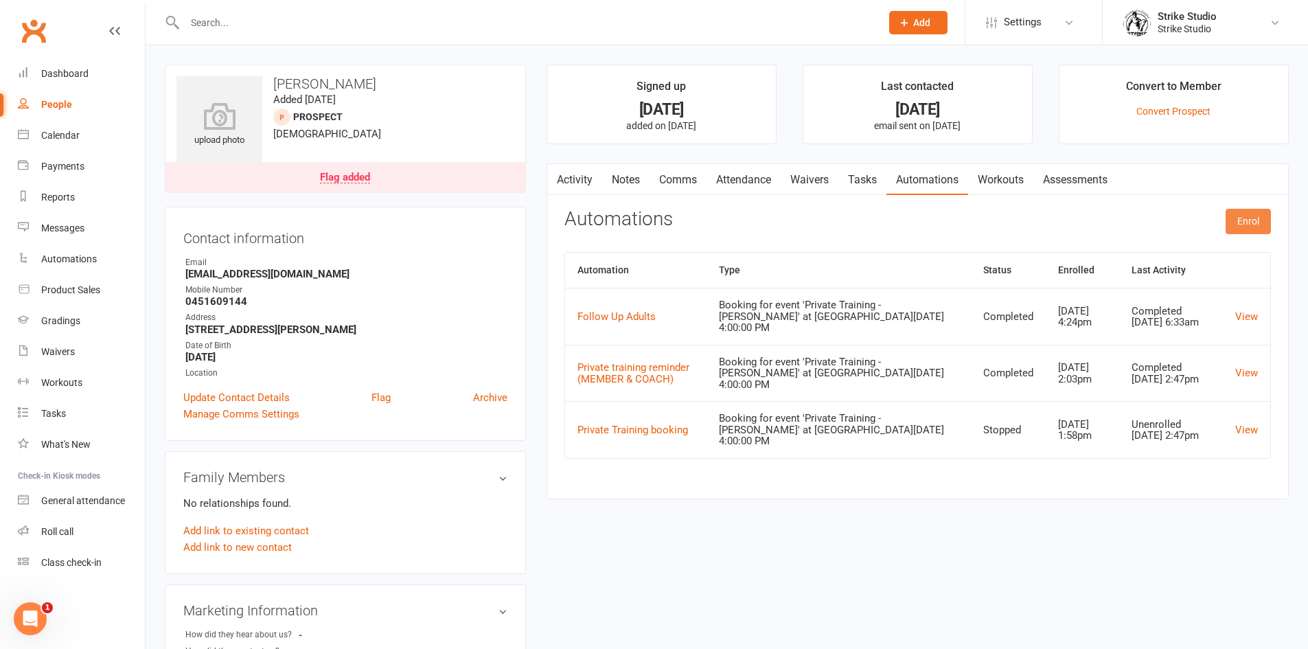
click at [1242, 233] on button "Enrol" at bounding box center [1248, 221] width 45 height 25
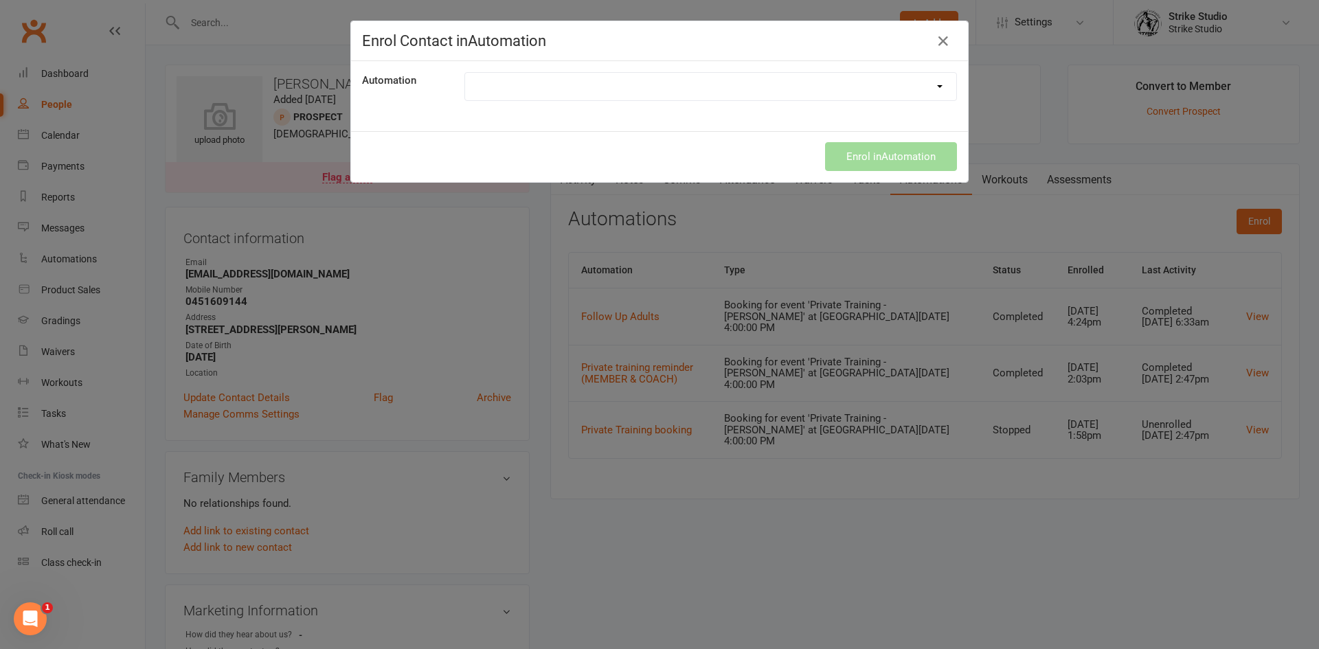
click at [819, 80] on select "100th Class Booking 10 Class Pass Used Up 10 Class Pass Used Up (KIDS) 1 Pass l…" at bounding box center [710, 86] width 491 height 27
select select "6910"
click at [465, 73] on select "100th Class Booking 10 Class Pass Used Up 10 Class Pass Used Up (KIDS) 1 Pass l…" at bounding box center [710, 86] width 491 height 27
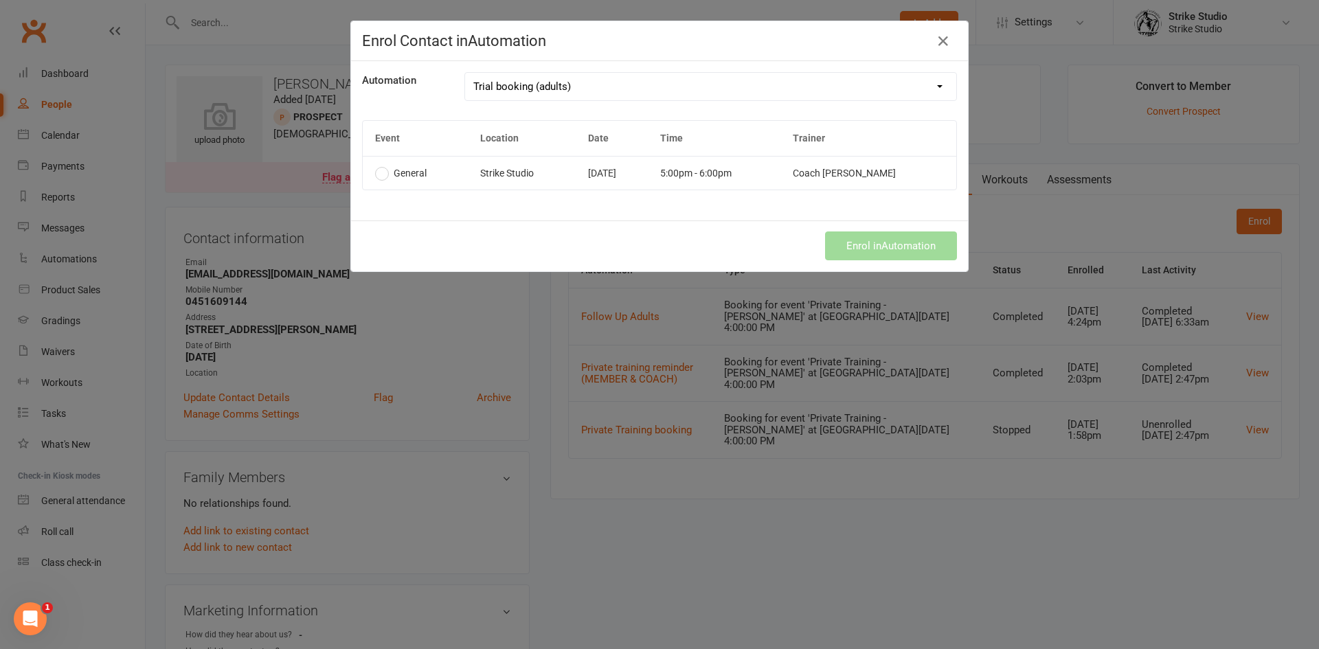
click at [601, 177] on td "Aug 20 2025" at bounding box center [612, 173] width 73 height 34
click at [915, 240] on button "Enrol in Automation" at bounding box center [891, 245] width 132 height 29
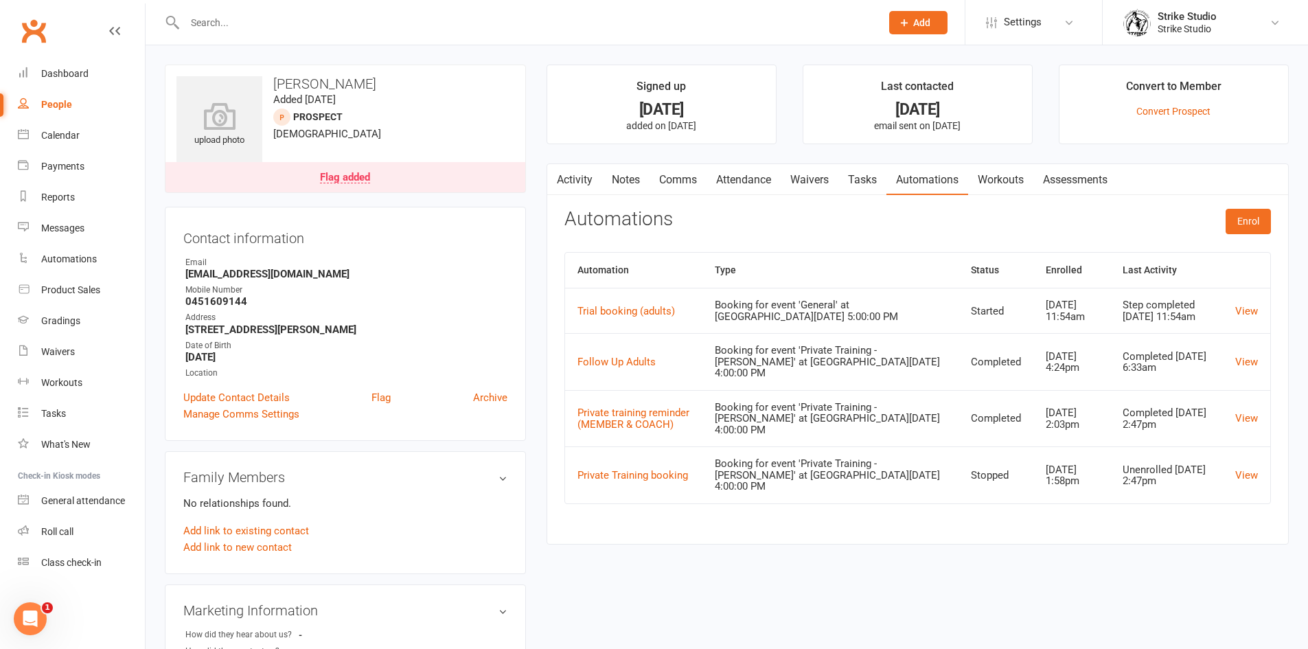
click at [817, 183] on link "Waivers" at bounding box center [810, 180] width 58 height 32
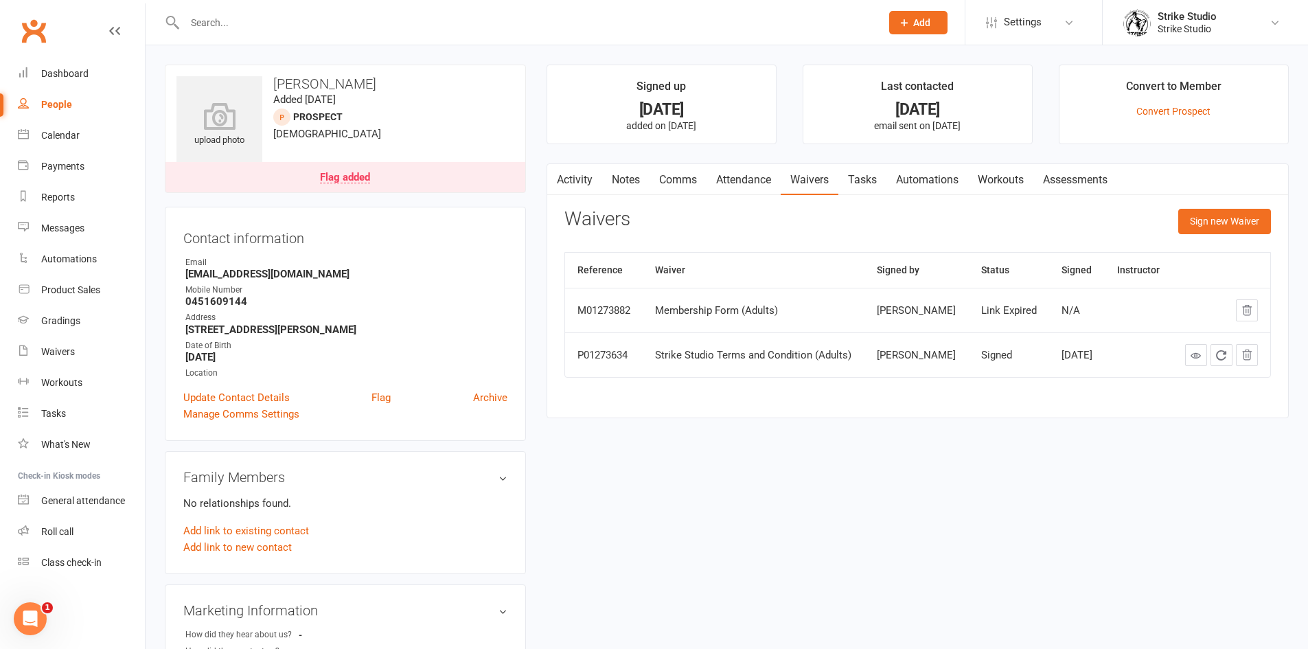
click at [750, 182] on link "Attendance" at bounding box center [744, 180] width 74 height 32
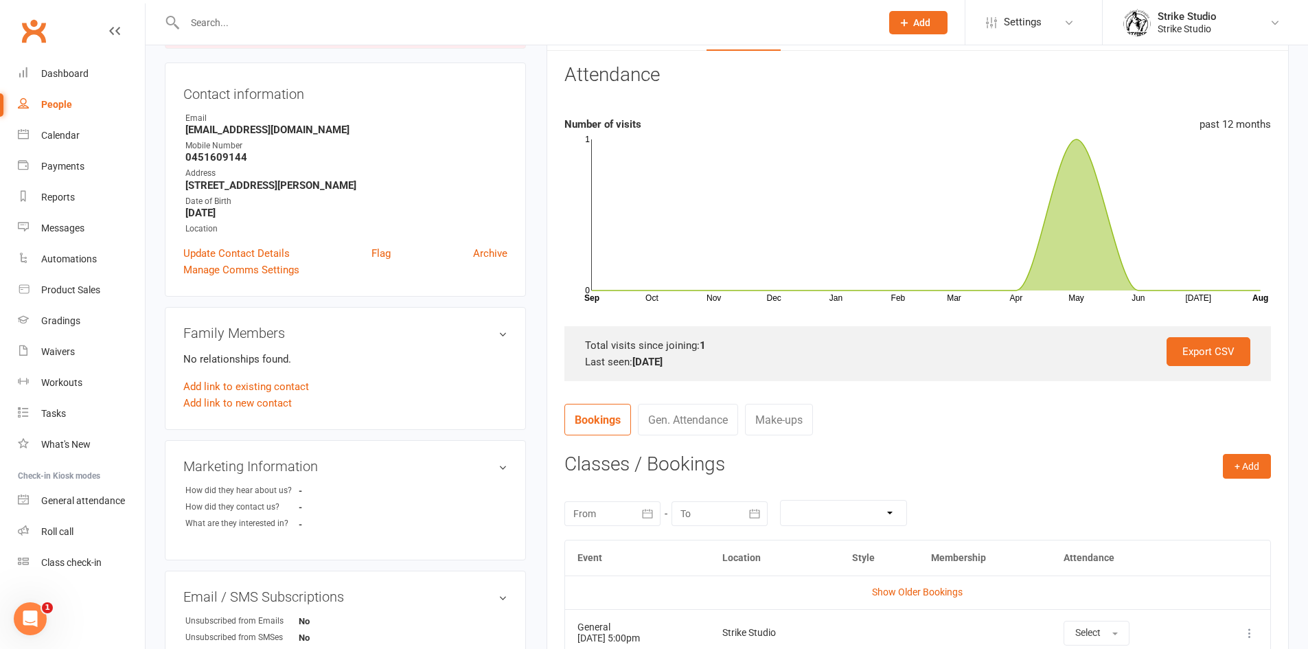
scroll to position [481, 0]
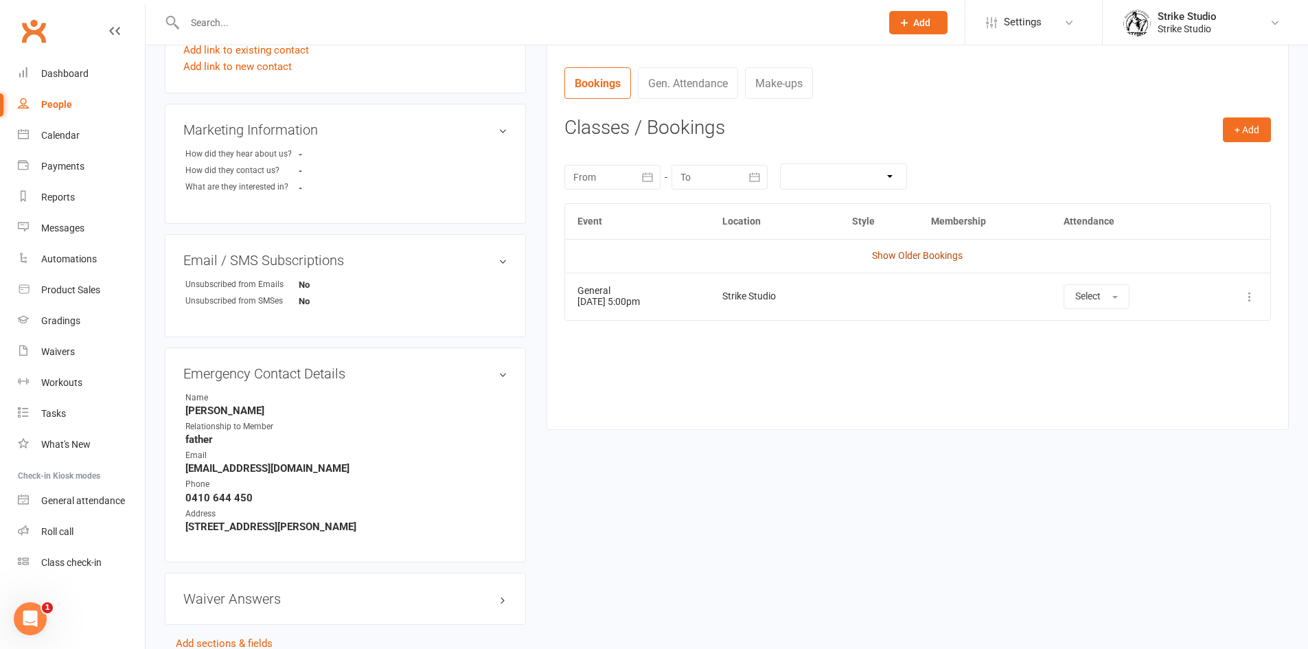
click at [928, 257] on link "Show Older Bookings" at bounding box center [917, 255] width 91 height 11
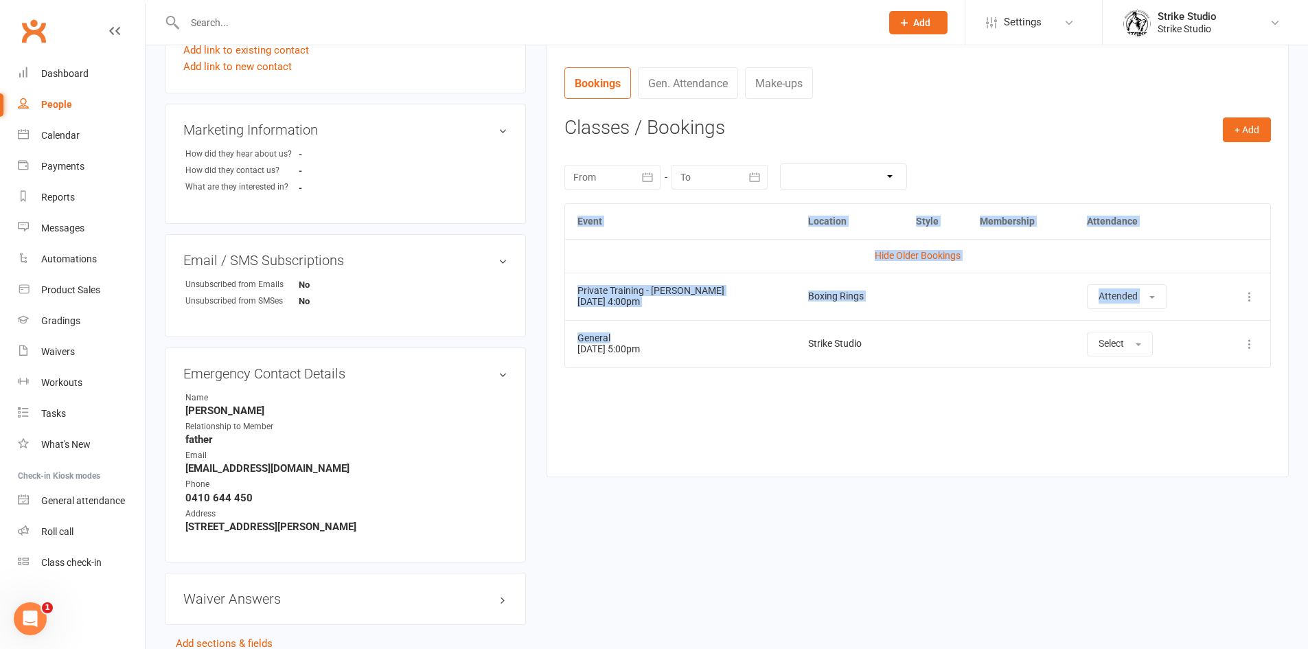
drag, startPoint x: 728, startPoint y: 378, endPoint x: 641, endPoint y: 328, distance: 99.7
click at [641, 328] on div "Event Location Style Membership Attendance Hide Older Bookings Private Training…" at bounding box center [918, 329] width 707 height 253
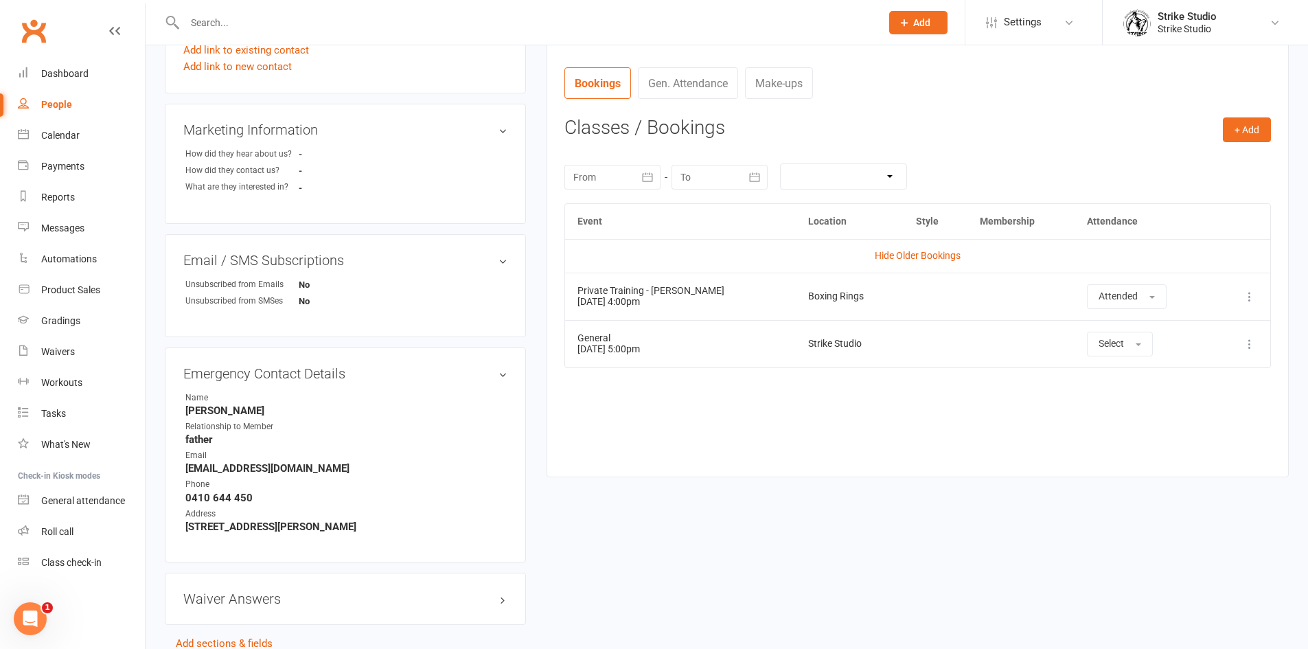
click at [707, 353] on td "General 20 Aug 2025 5:00pm" at bounding box center [680, 343] width 231 height 47
click at [707, 396] on div "Event Location Style Membership Attendance Hide Older Bookings Private Training…" at bounding box center [918, 329] width 707 height 253
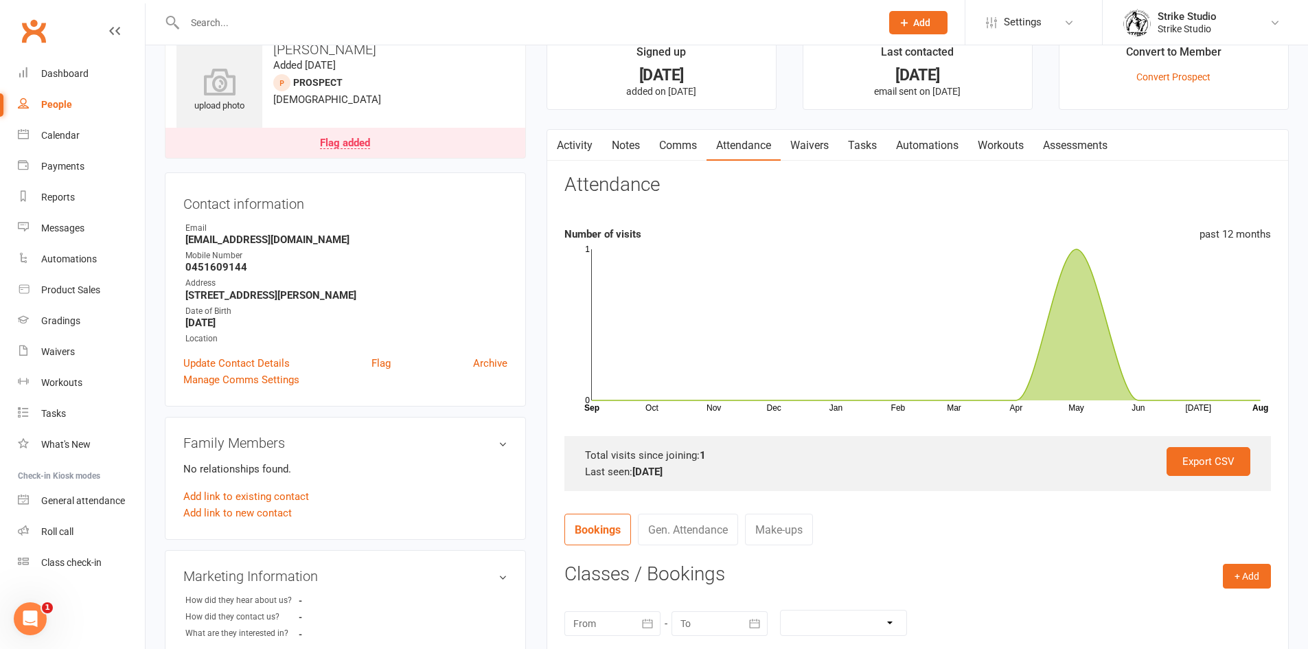
scroll to position [0, 0]
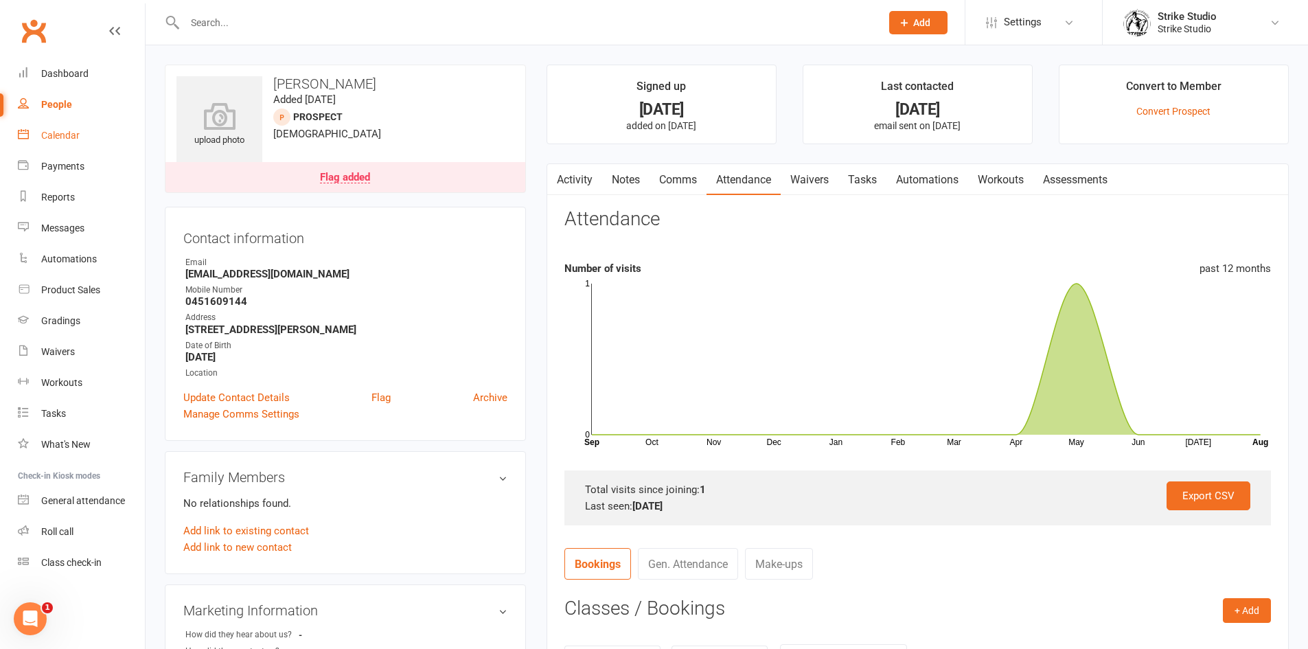
drag, startPoint x: 61, startPoint y: 141, endPoint x: 140, endPoint y: 198, distance: 97.0
click at [60, 141] on link "Calendar" at bounding box center [81, 135] width 127 height 31
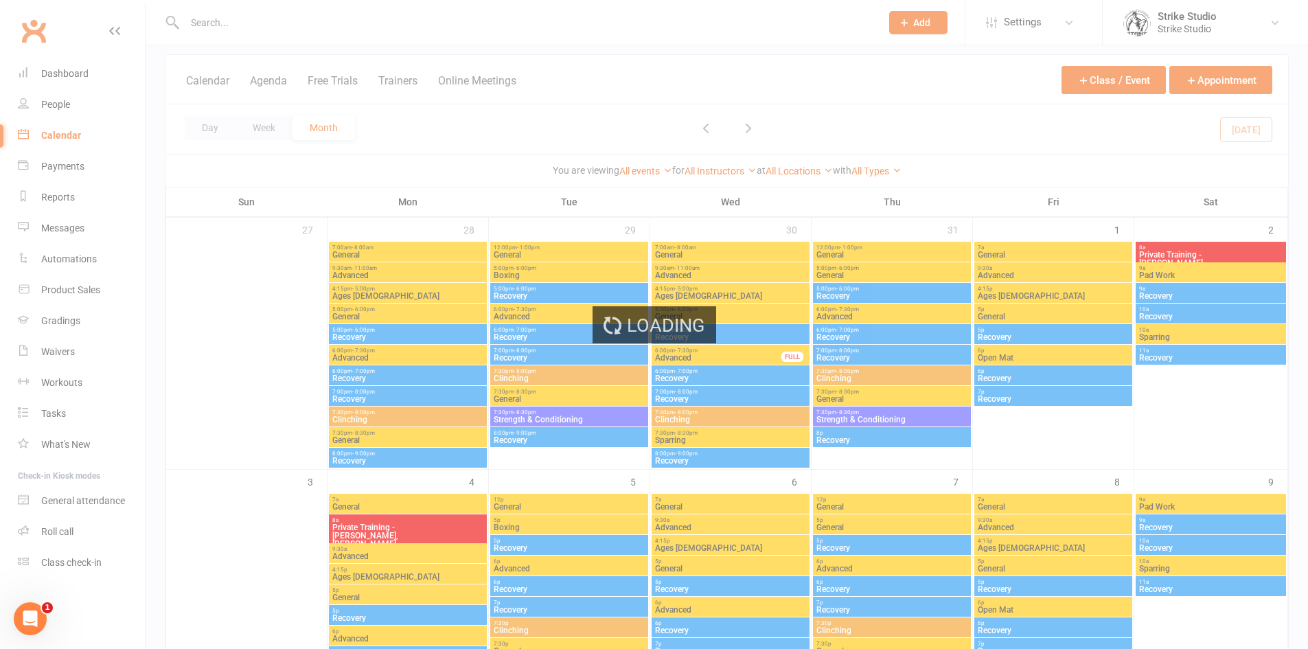
scroll to position [206, 0]
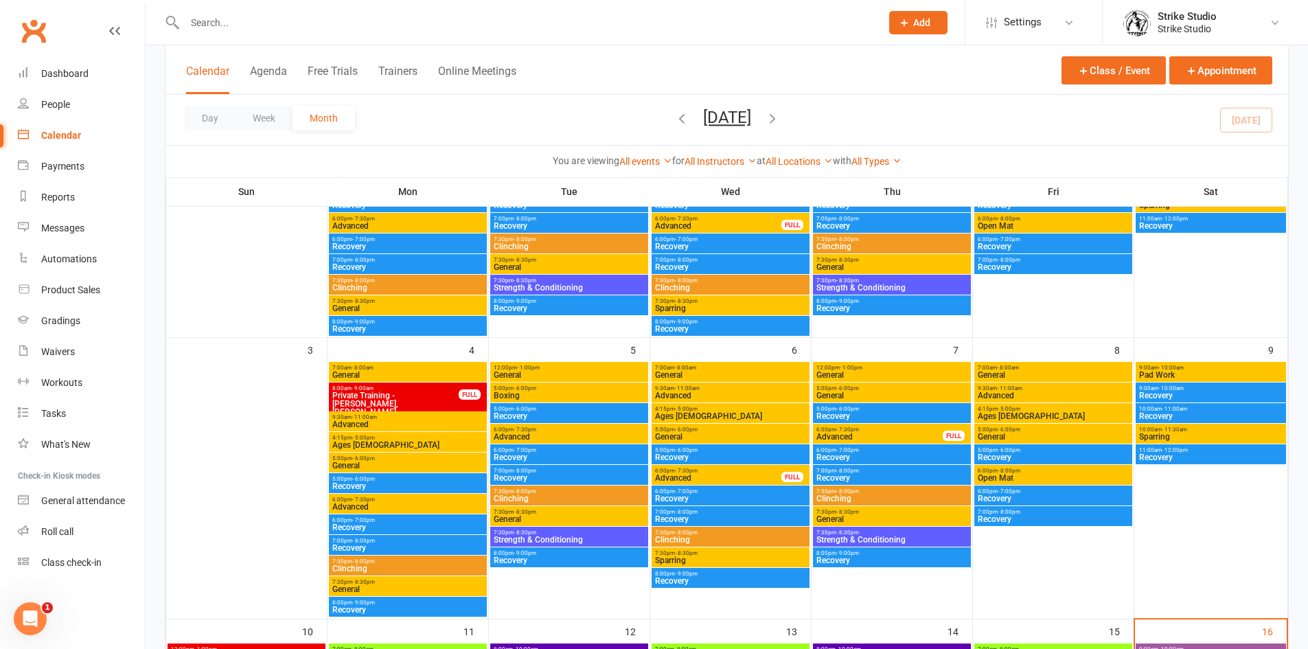
click at [766, 260] on span "7:00pm - 8:00pm" at bounding box center [731, 260] width 152 height 6
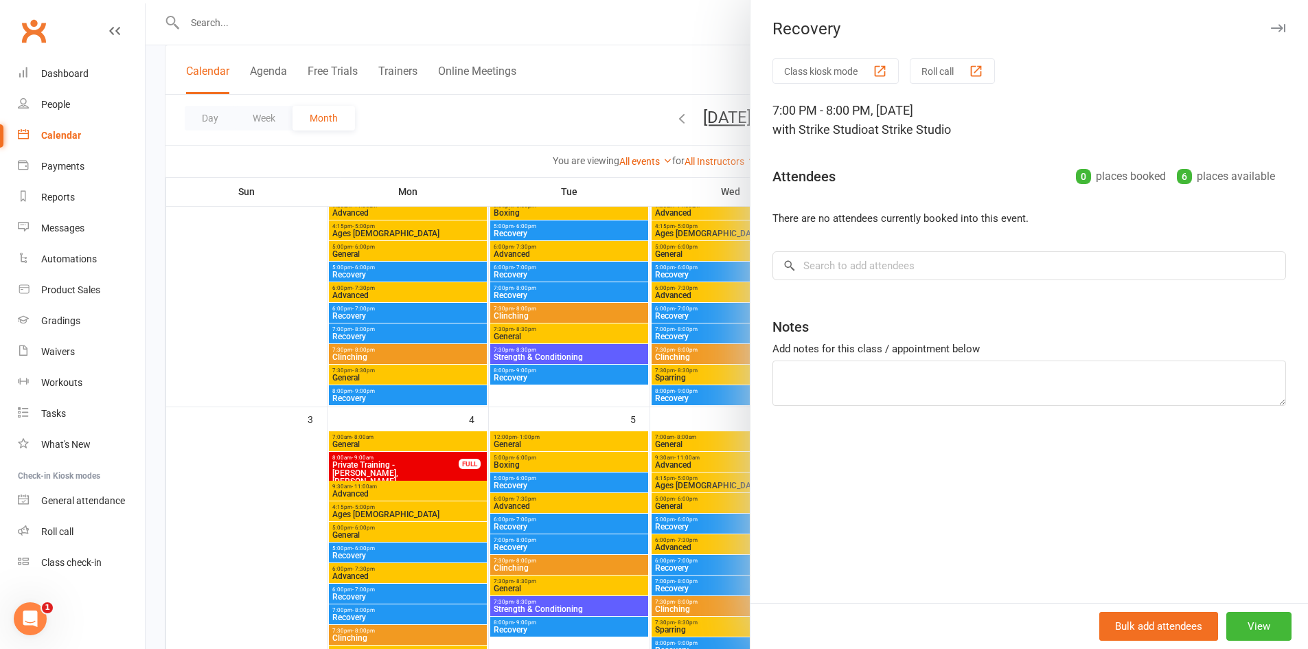
scroll to position [137, 0]
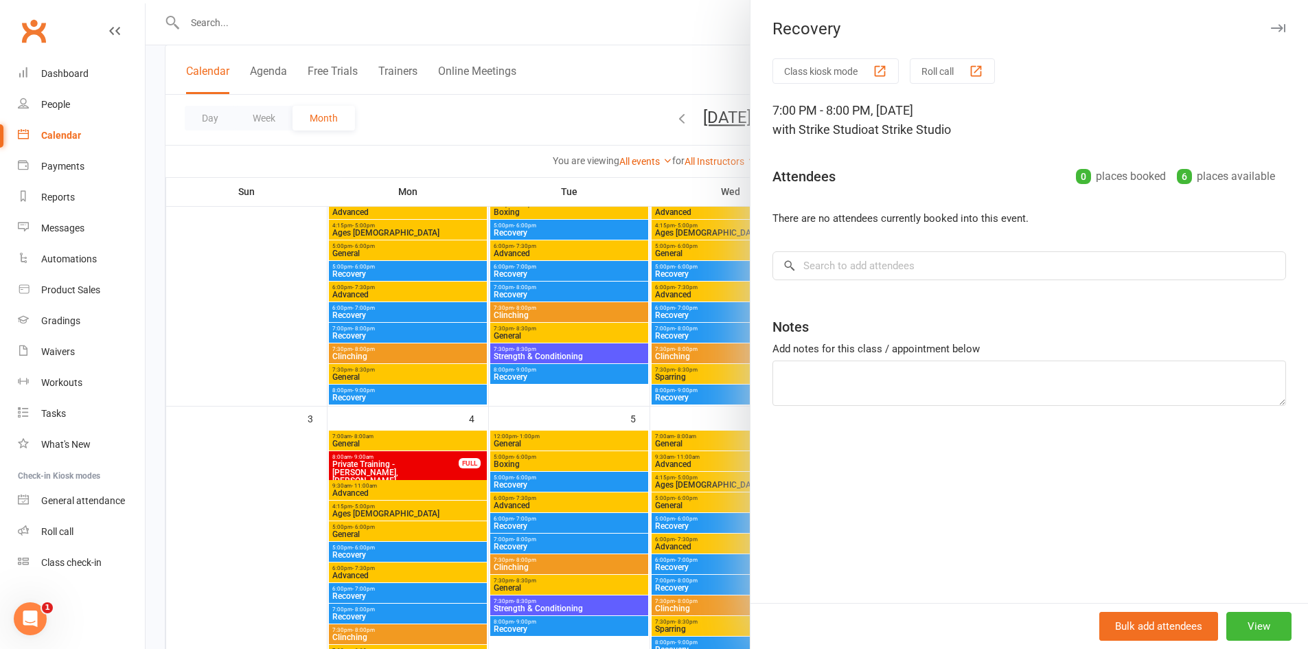
click at [359, 480] on div at bounding box center [727, 324] width 1163 height 649
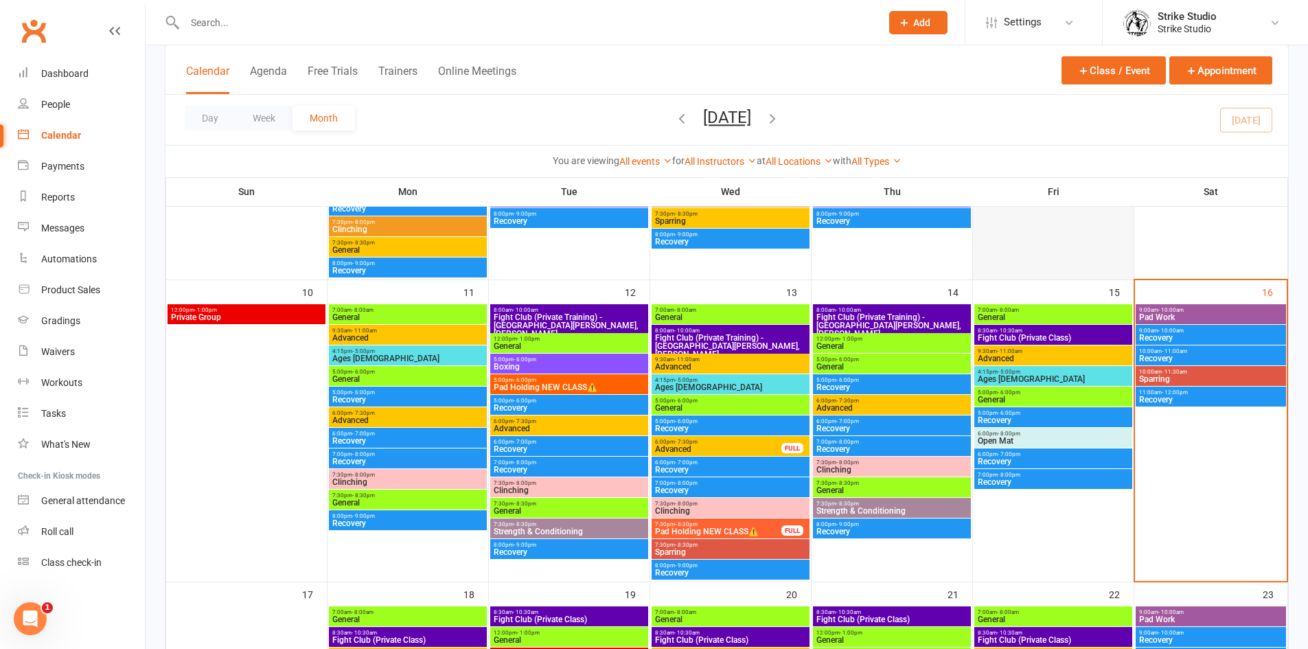
scroll to position [549, 0]
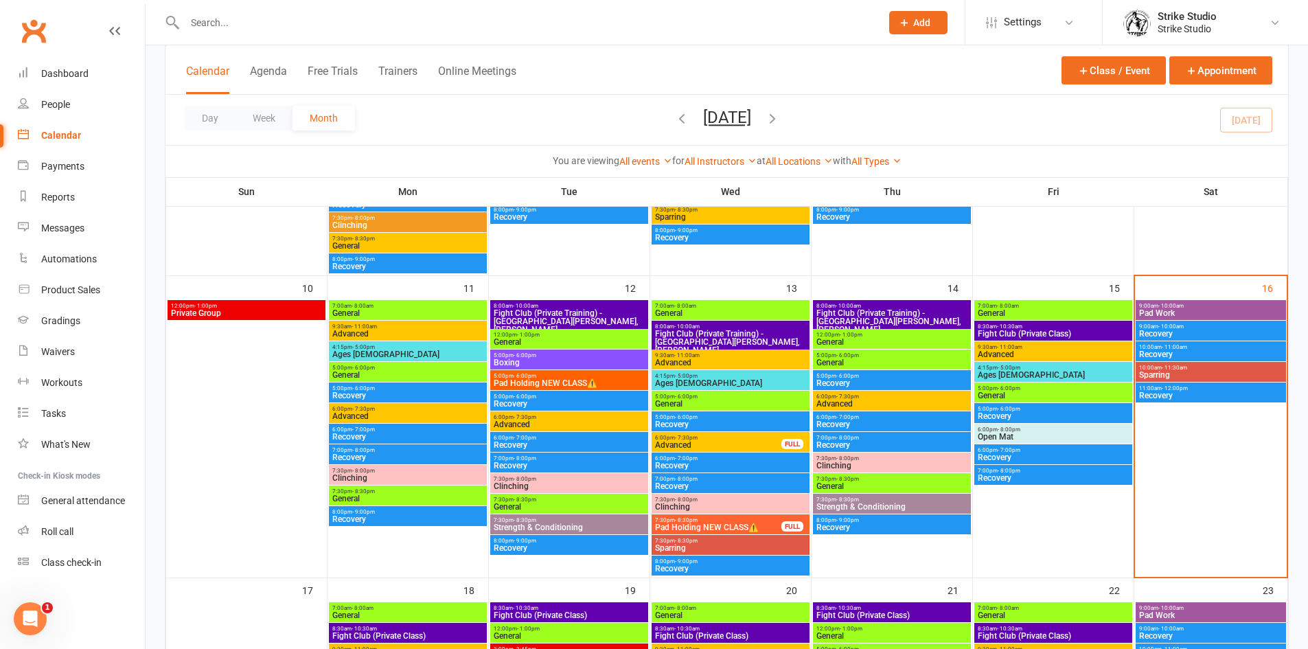
click at [1166, 307] on span "- 10:00am" at bounding box center [1171, 306] width 25 height 6
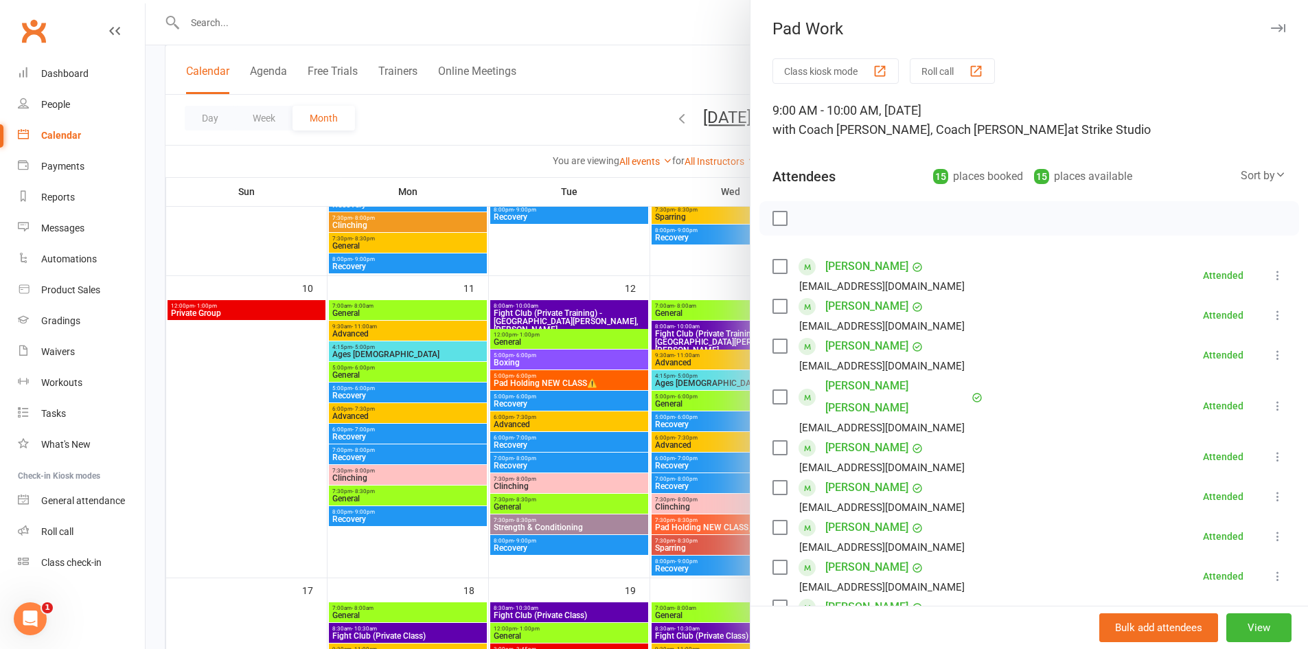
click at [639, 390] on div at bounding box center [727, 324] width 1163 height 649
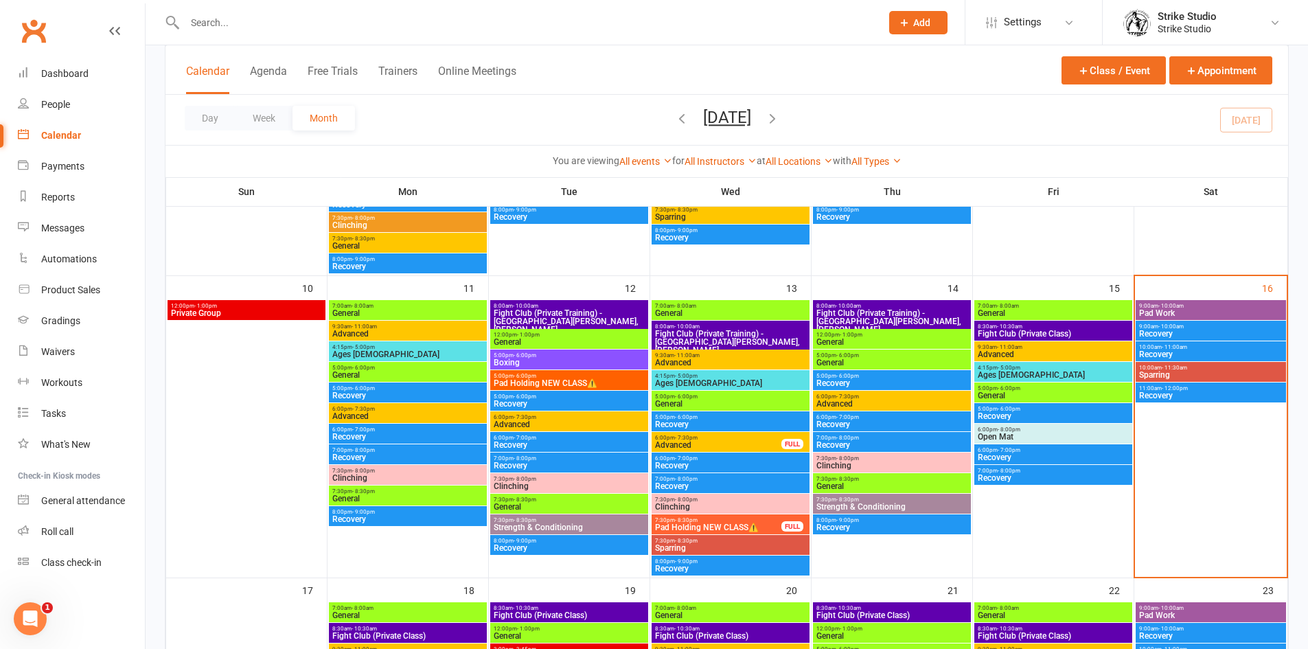
click at [1240, 376] on span "Sparring" at bounding box center [1211, 375] width 145 height 8
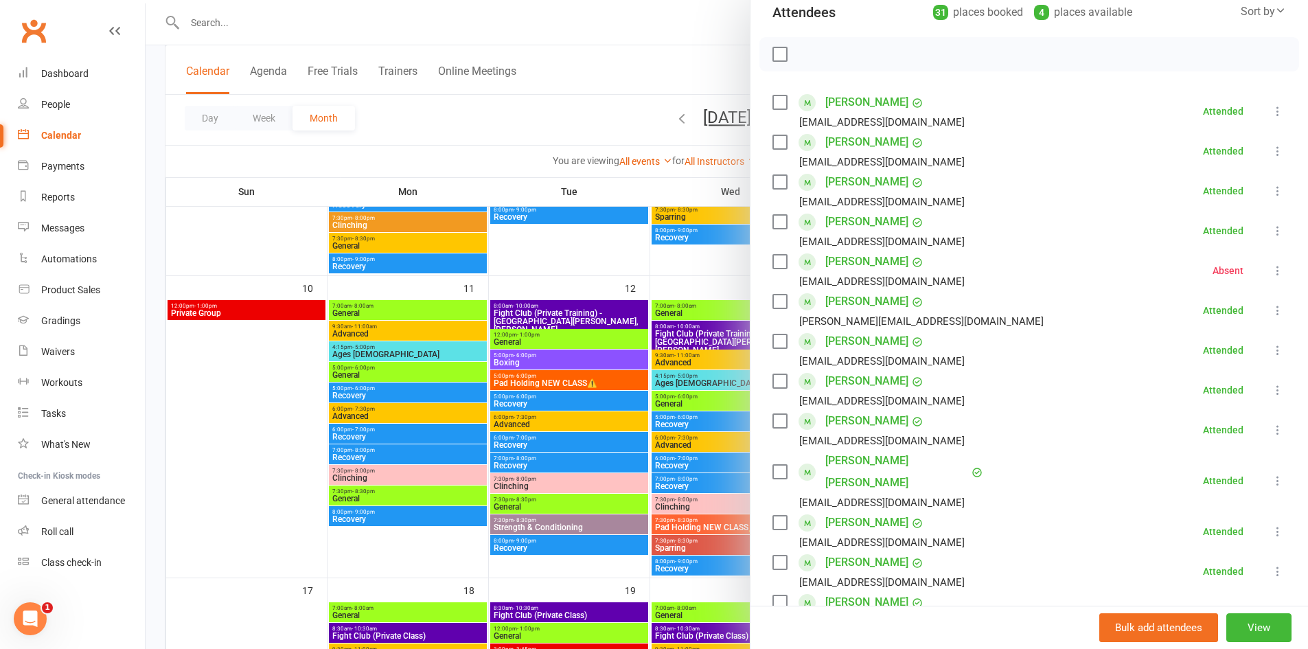
scroll to position [0, 0]
